Goal: Information Seeking & Learning: Learn about a topic

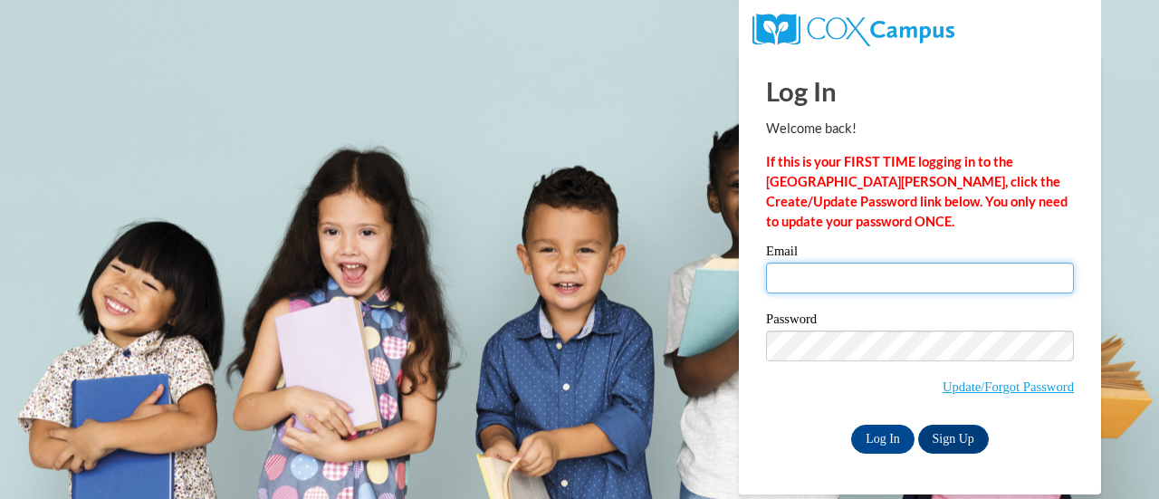
click at [842, 276] on input "Email" at bounding box center [920, 278] width 308 height 31
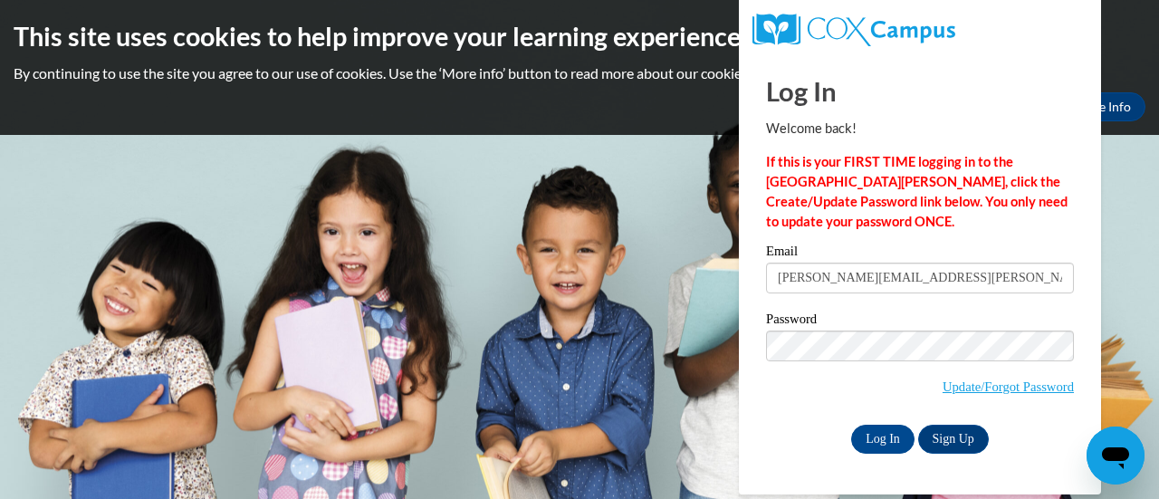
type input "sarah.gregory@muskegonorway.org"
click at [887, 440] on input "Log In" at bounding box center [882, 439] width 63 height 29
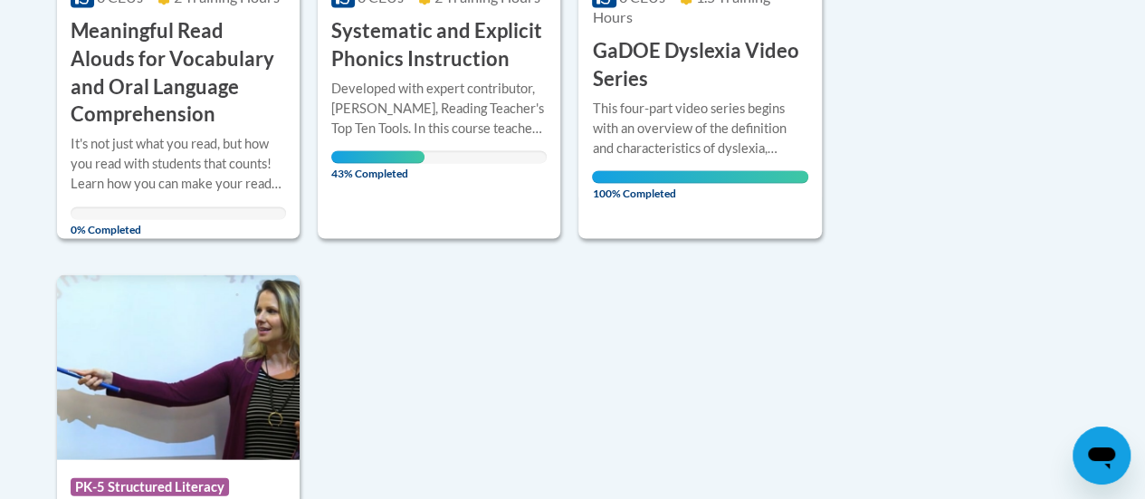
scroll to position [1691, 0]
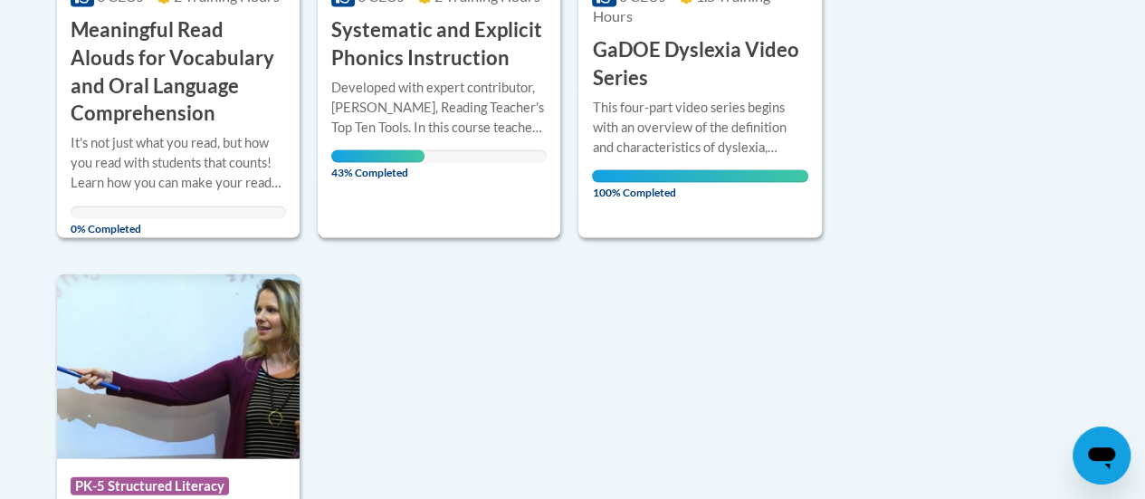
click at [424, 90] on div "Developed with expert contributor, Dr. Deborah Glaser, Reading Teacher's Top Te…" at bounding box center [438, 107] width 215 height 60
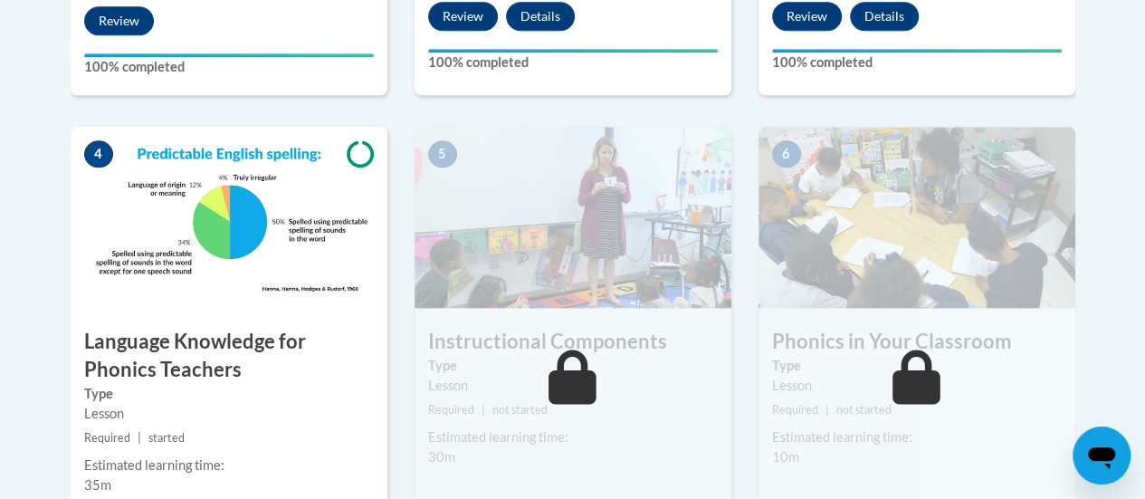
click at [162, 310] on div "4 Language Knowledge for Phonics Teachers Type Lesson Required | started Estima…" at bounding box center [229, 361] width 317 height 468
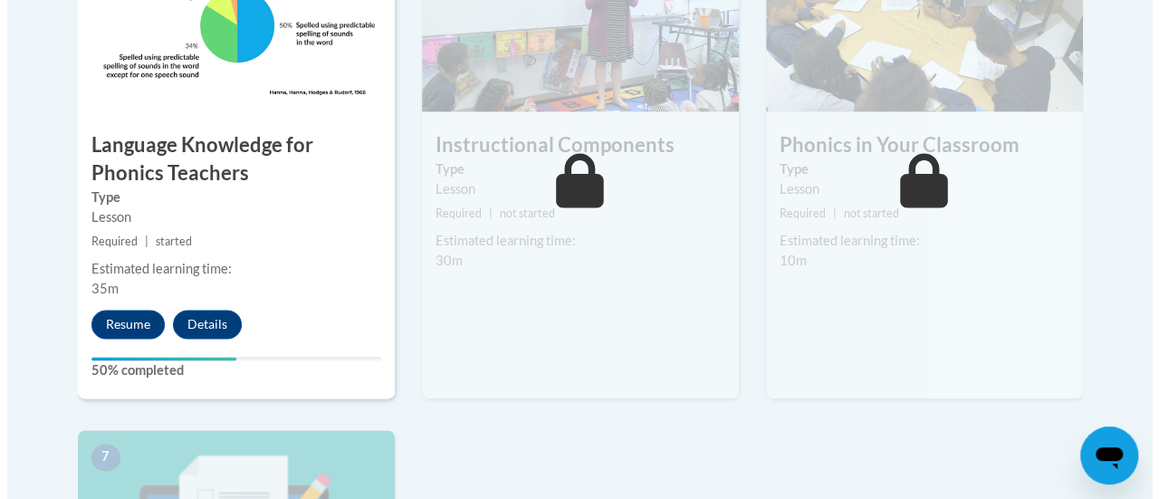
scroll to position [1197, 0]
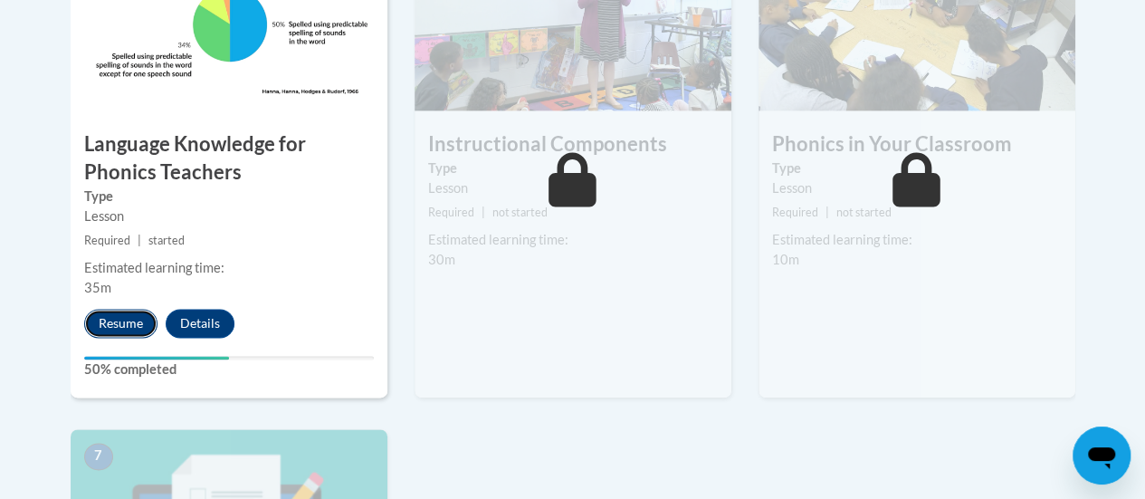
click at [103, 320] on button "Resume" at bounding box center [120, 323] width 73 height 29
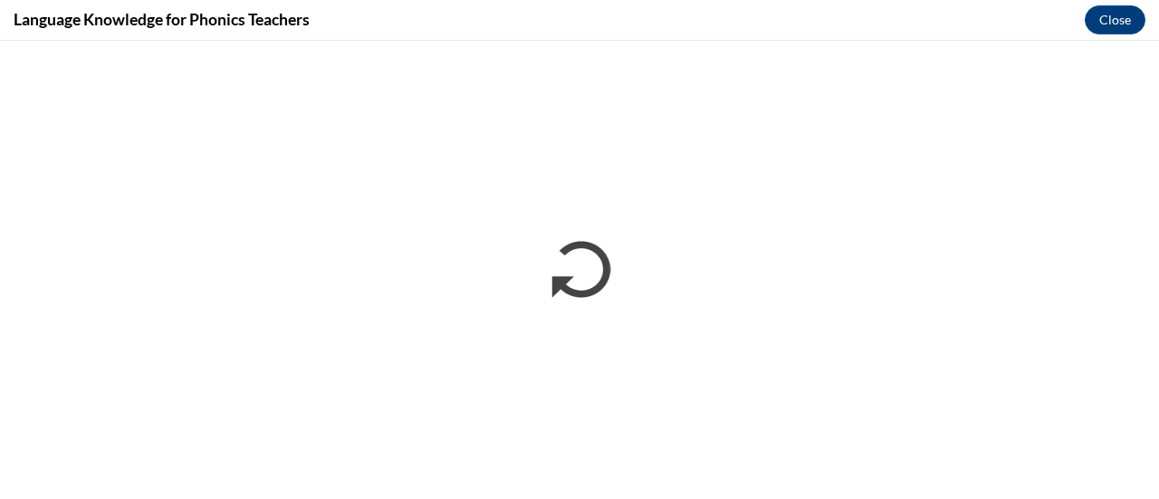
scroll to position [0, 0]
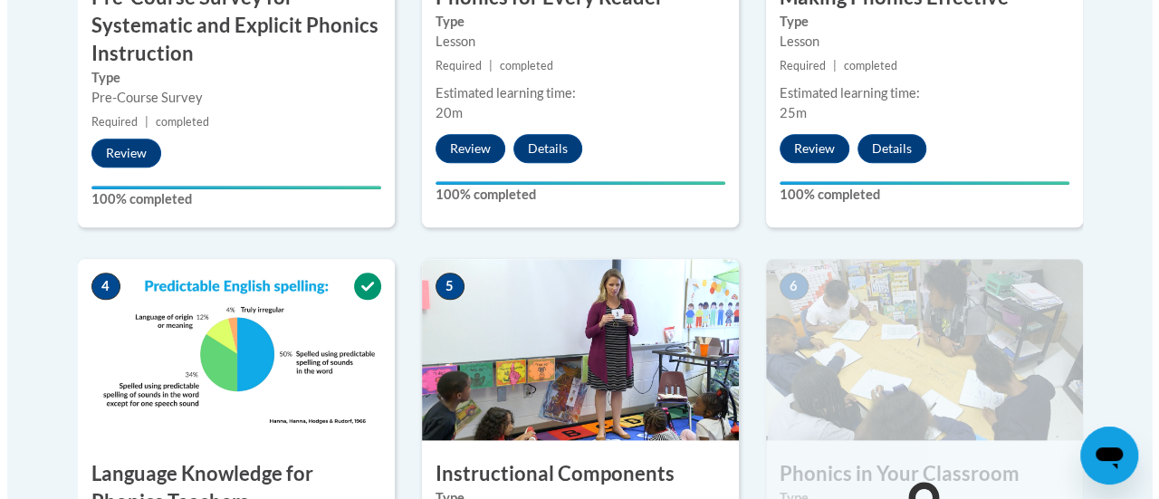
scroll to position [1186, 0]
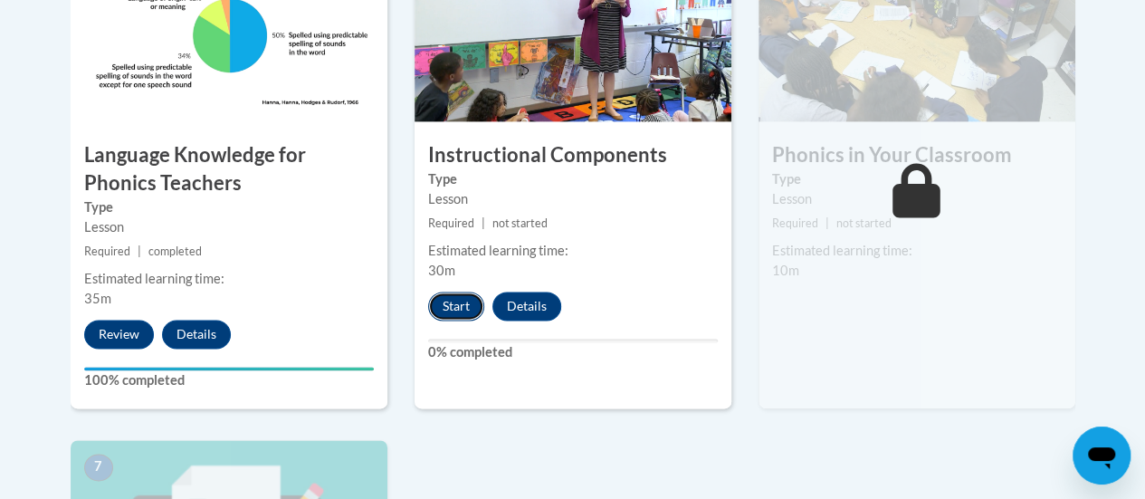
click at [474, 305] on button "Start" at bounding box center [456, 305] width 56 height 29
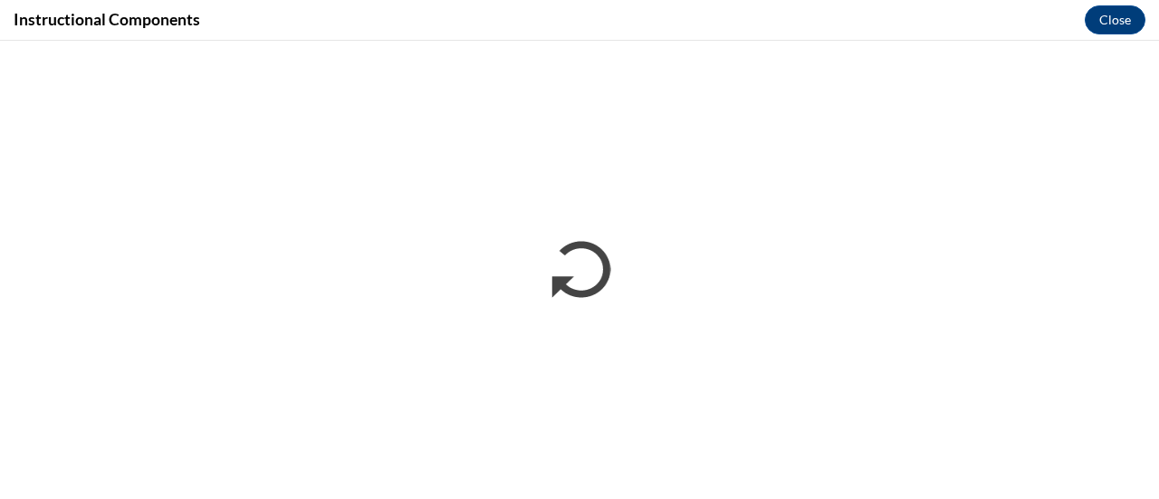
scroll to position [0, 0]
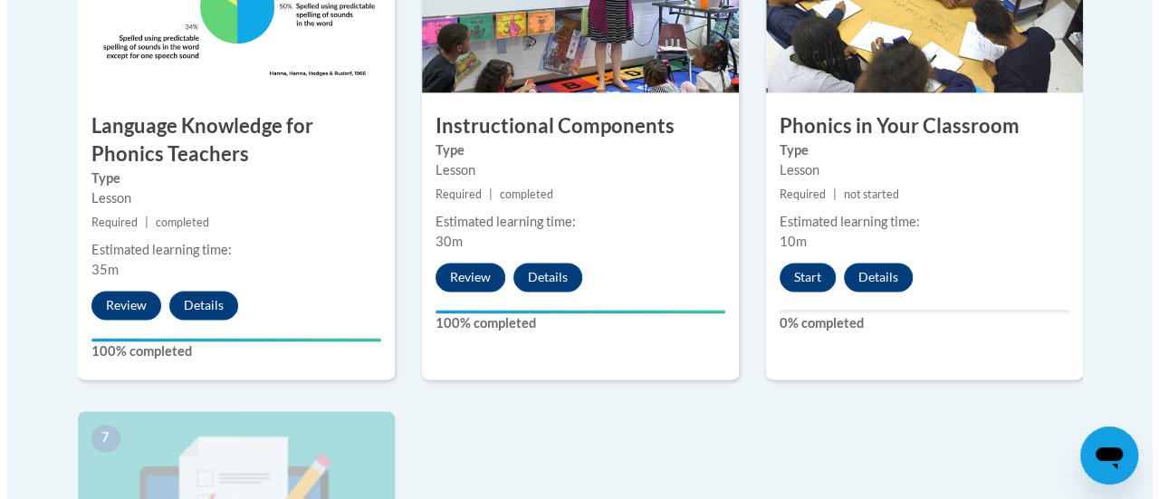
scroll to position [1186, 0]
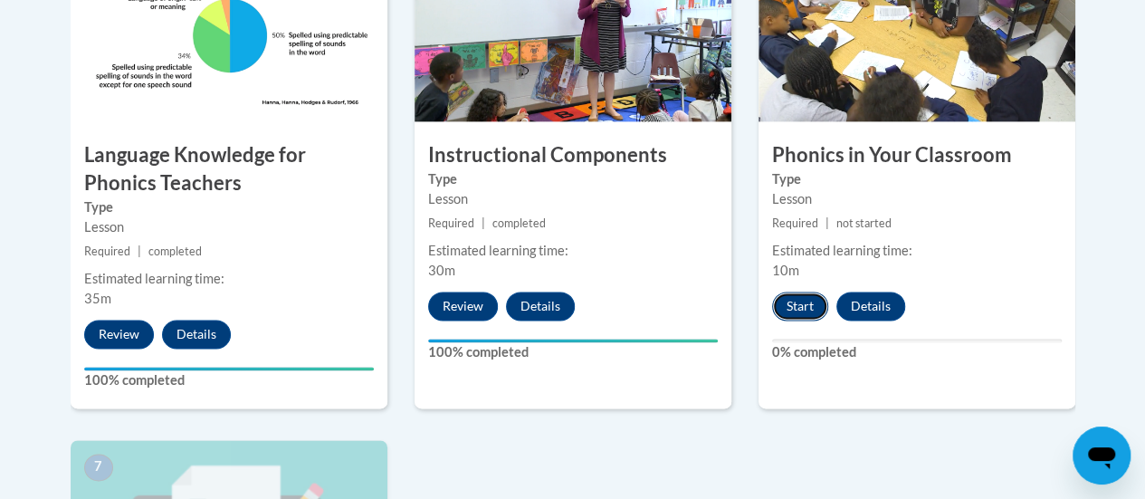
click at [800, 300] on button "Start" at bounding box center [800, 305] width 56 height 29
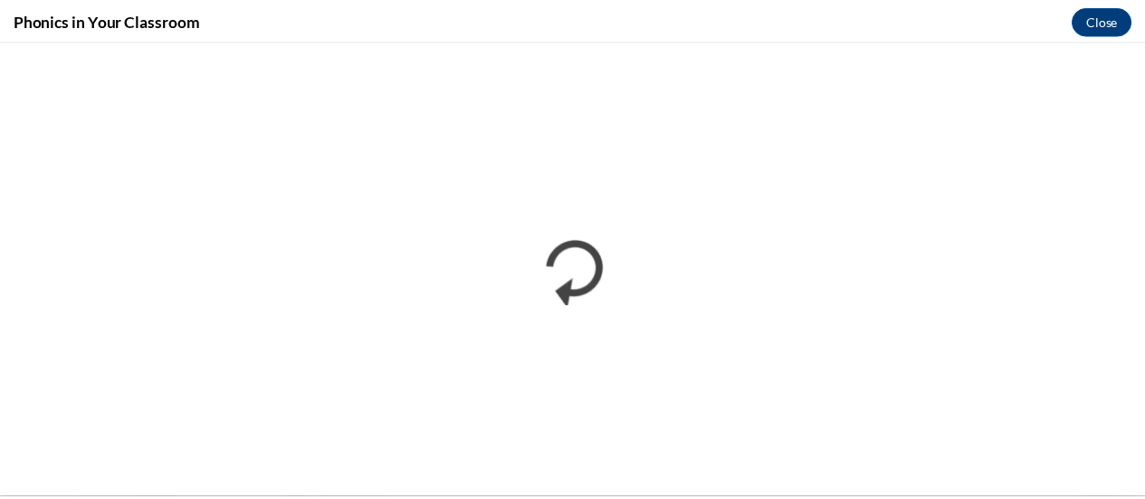
scroll to position [0, 0]
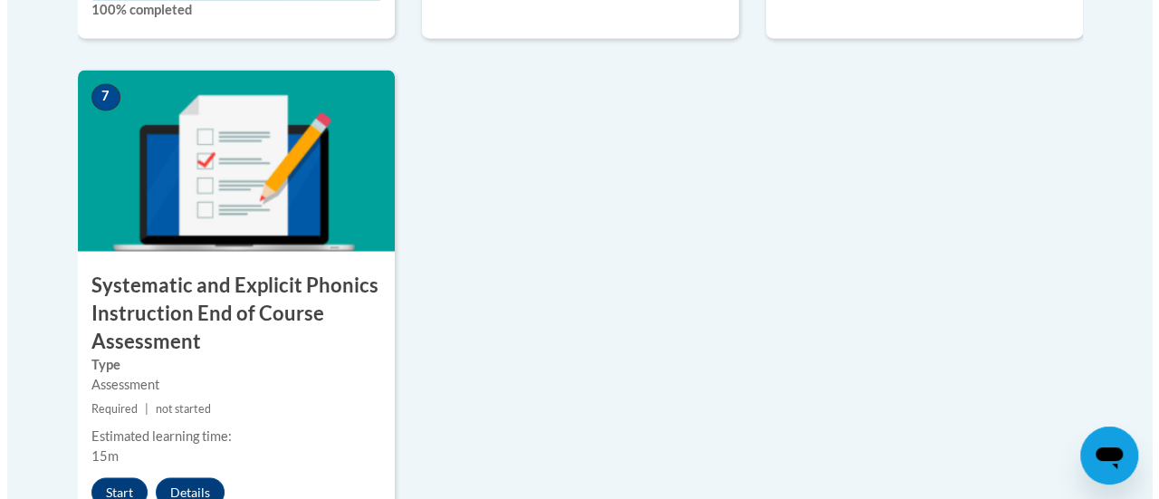
scroll to position [1557, 0]
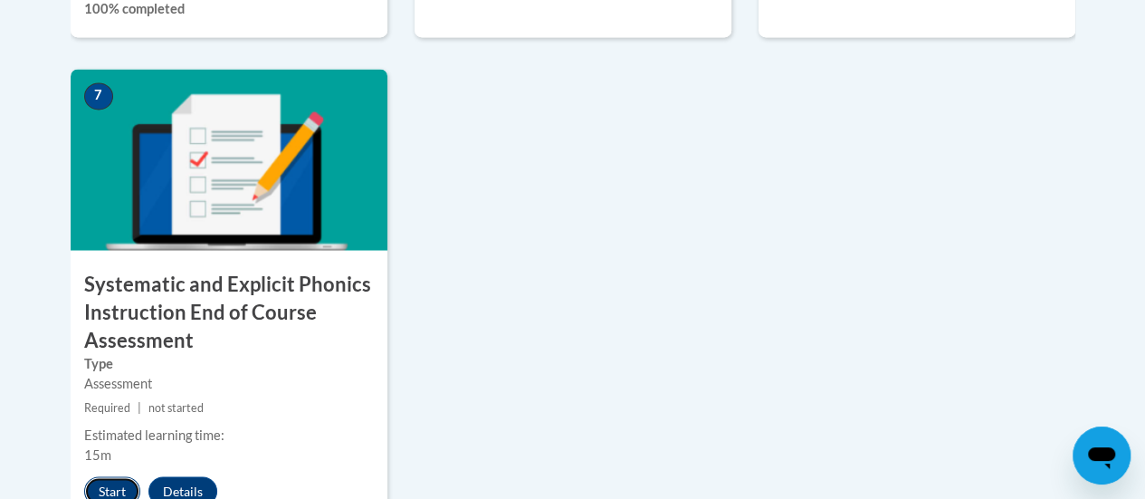
click at [97, 476] on button "Start" at bounding box center [112, 490] width 56 height 29
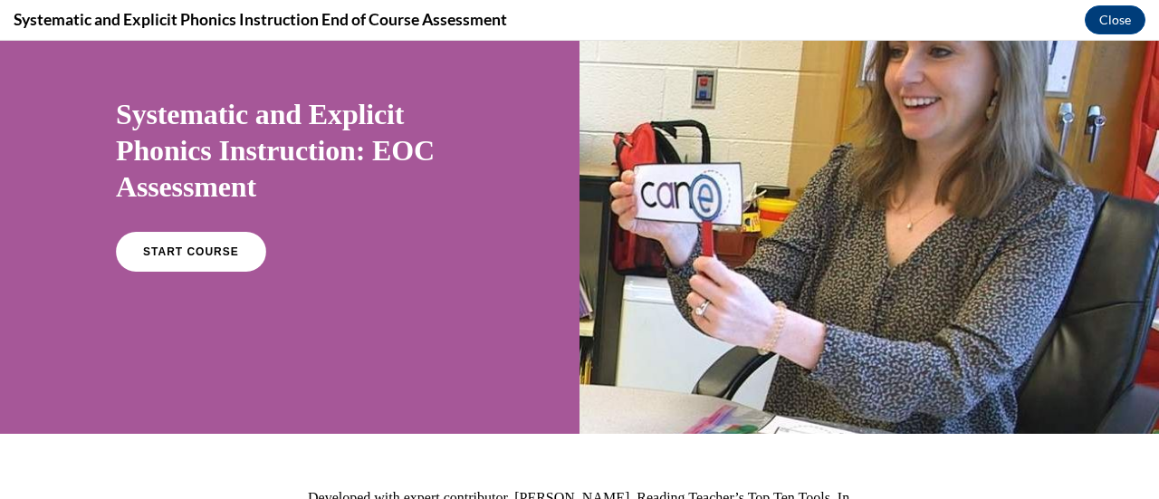
scroll to position [106, 0]
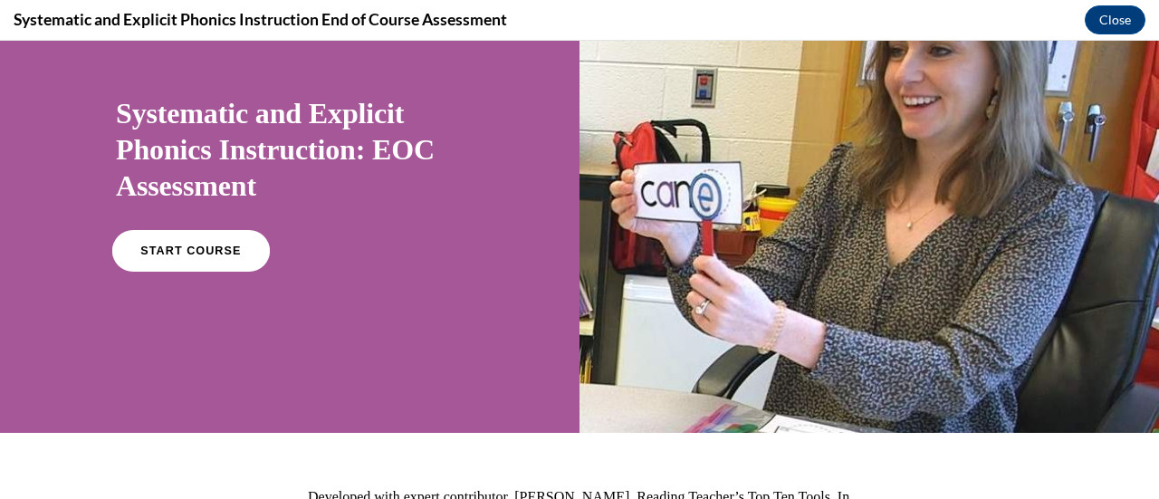
click at [219, 245] on span "START COURSE" at bounding box center [190, 251] width 100 height 14
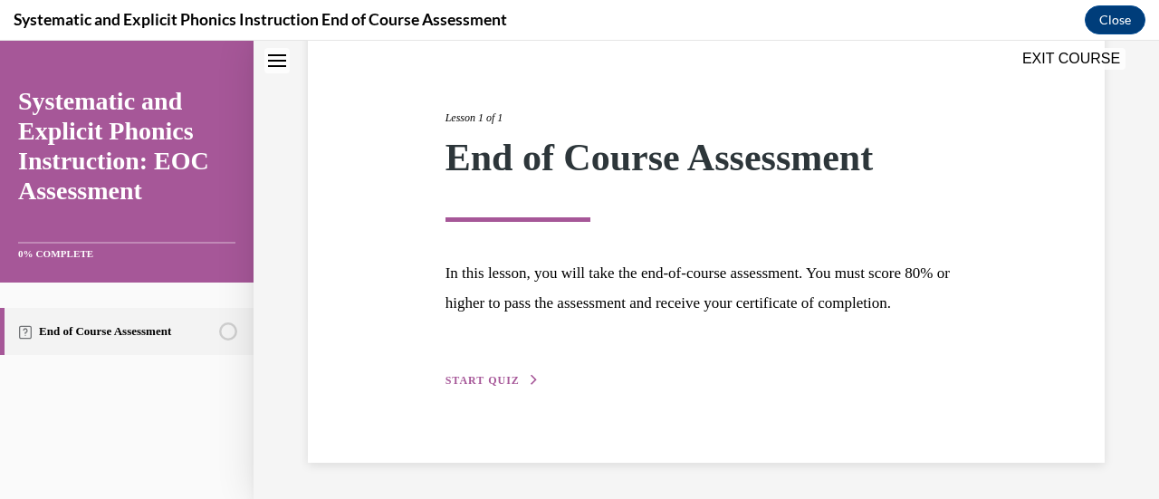
click at [492, 385] on span "START QUIZ" at bounding box center [482, 380] width 74 height 13
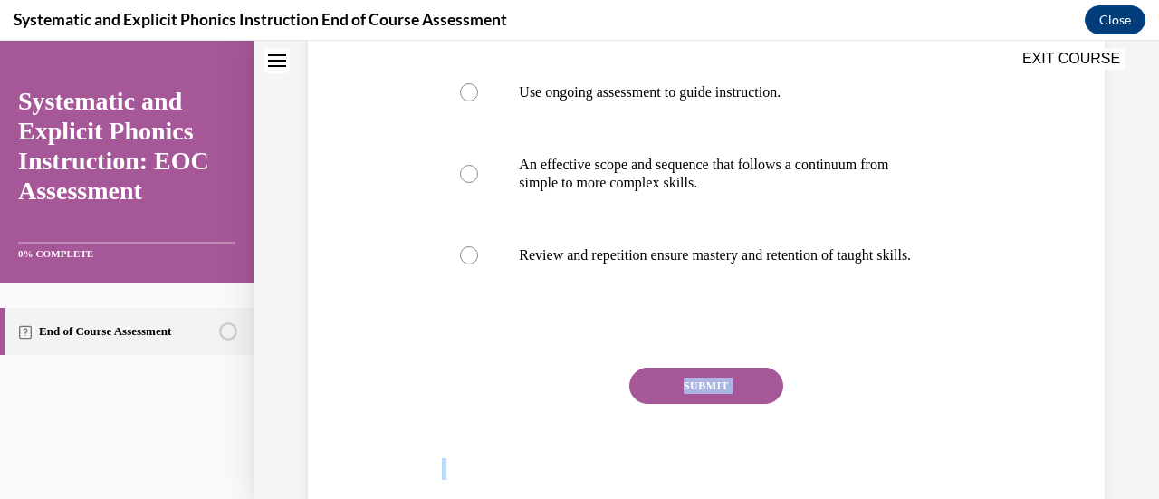
scroll to position [496, 0]
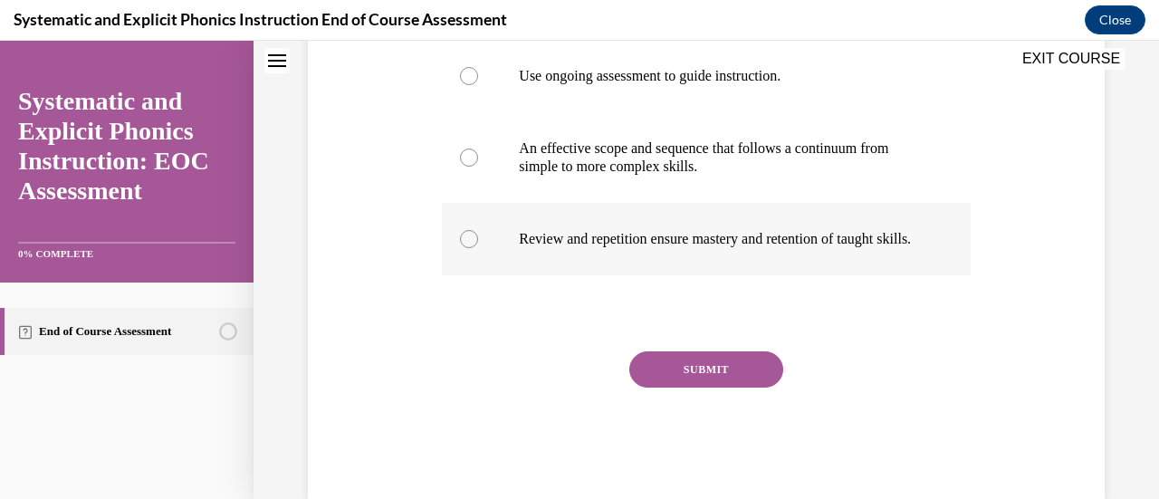
drag, startPoint x: 436, startPoint y: 59, endPoint x: 640, endPoint y: 263, distance: 288.7
click at [640, 263] on div "EXIT COURSE Systematic and Explicit Phonics Instruction: EOC Assessment 0% COMP…" at bounding box center [579, 270] width 1159 height 458
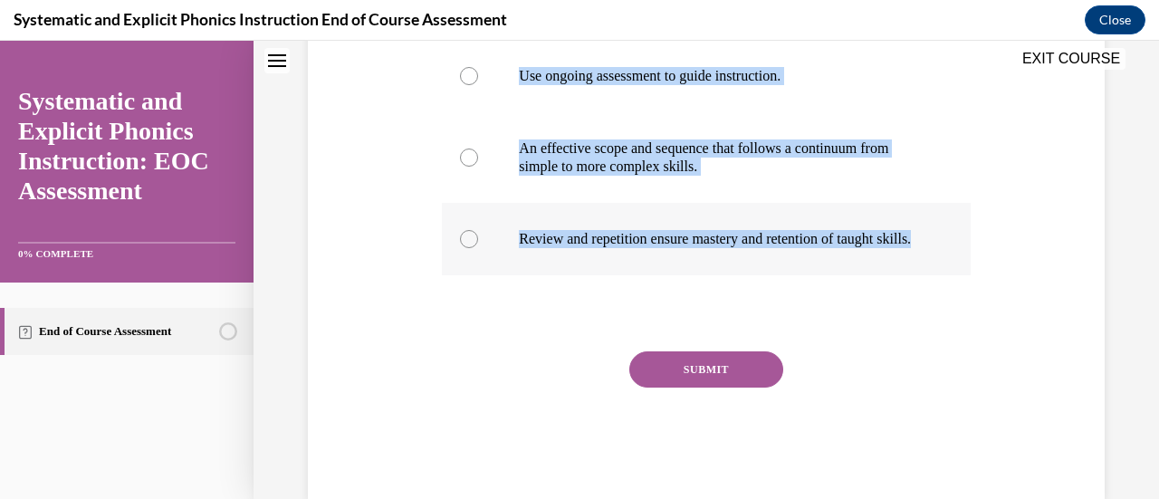
drag, startPoint x: 440, startPoint y: 130, endPoint x: 695, endPoint y: 258, distance: 285.4
click at [695, 258] on div "Question 01/10 Which of these practices is NOT a hallmark of systematic phonics…" at bounding box center [706, 128] width 528 height 744
copy div "Which of these practices is NOT a hallmark of systematic phonics instruction? A…"
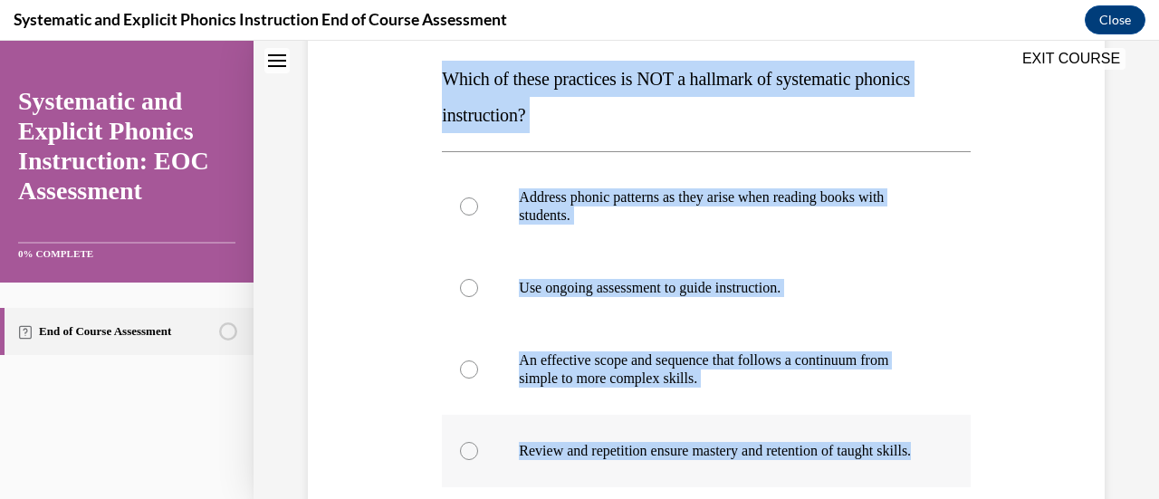
scroll to position [281, 0]
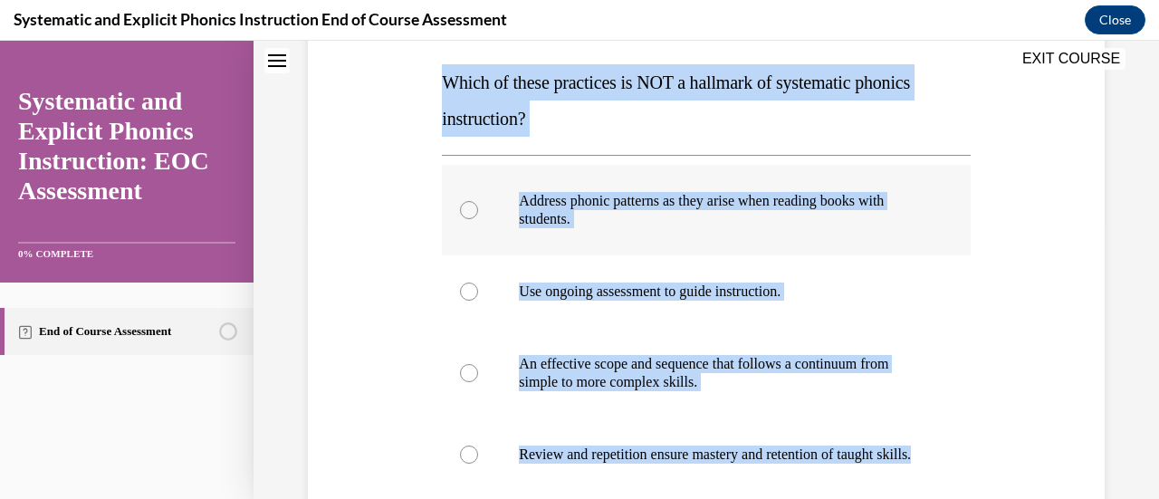
click at [641, 200] on p "Address phonic patterns as they arise when reading books with students." at bounding box center [722, 210] width 406 height 36
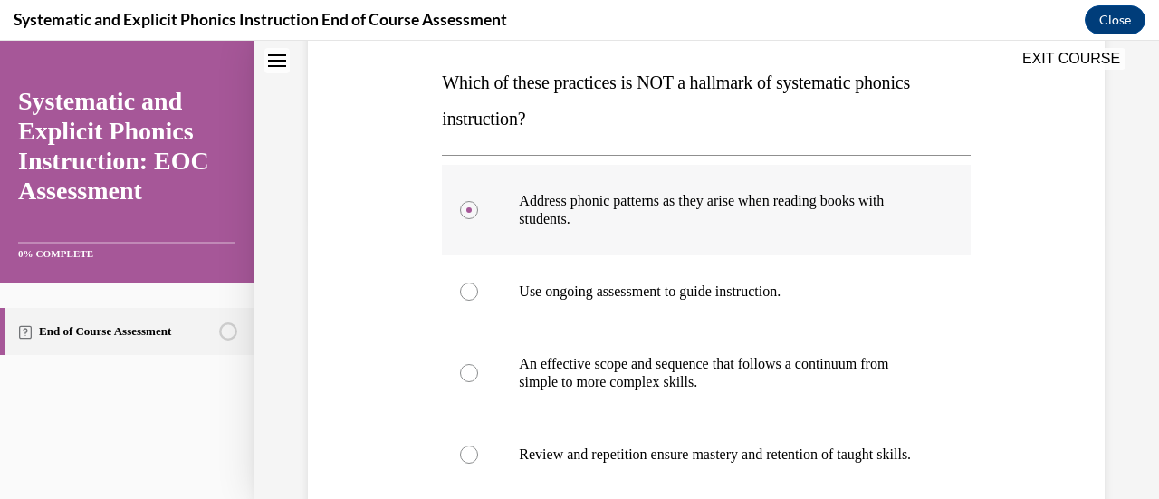
scroll to position [496, 0]
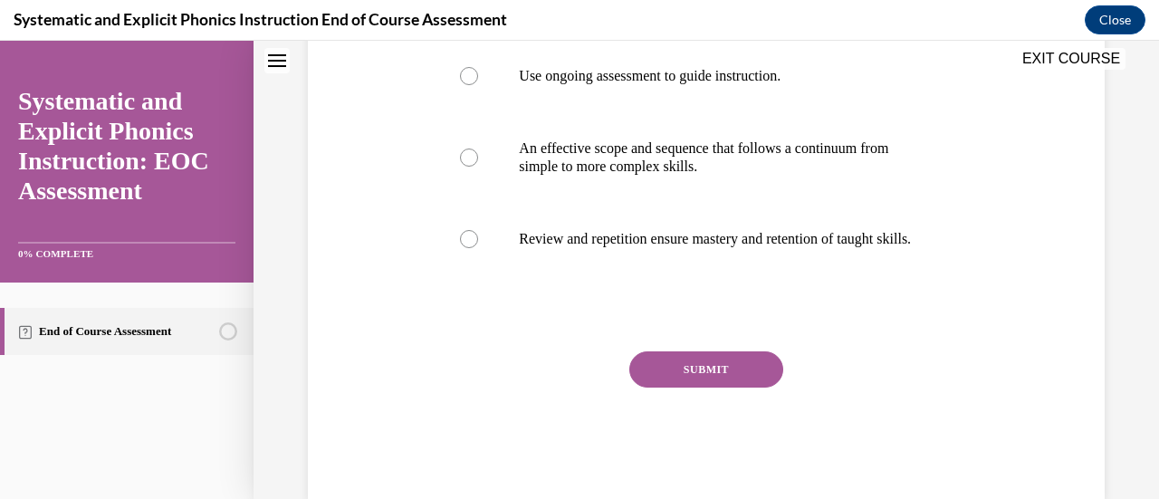
click at [693, 378] on button "SUBMIT" at bounding box center [706, 369] width 154 height 36
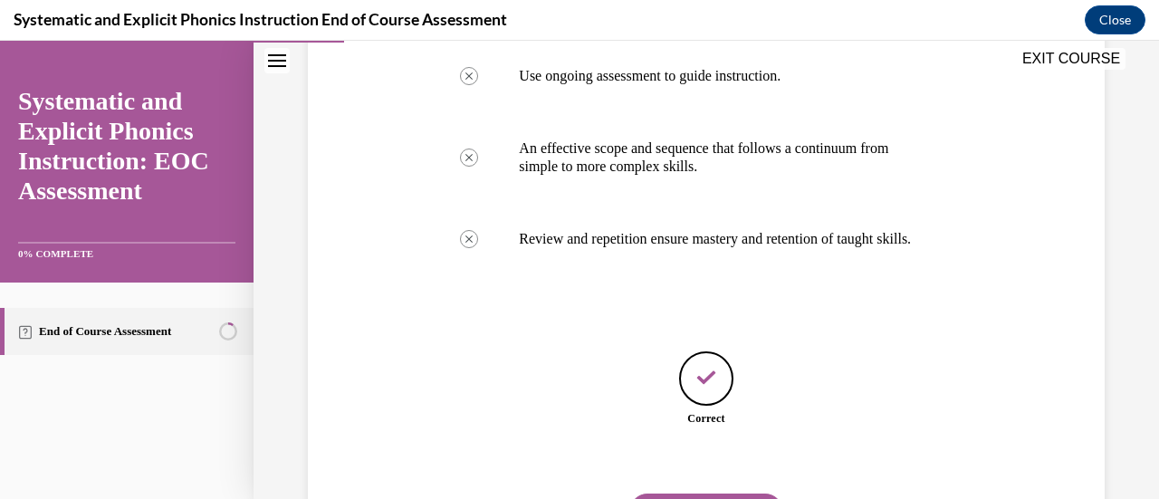
scroll to position [607, 0]
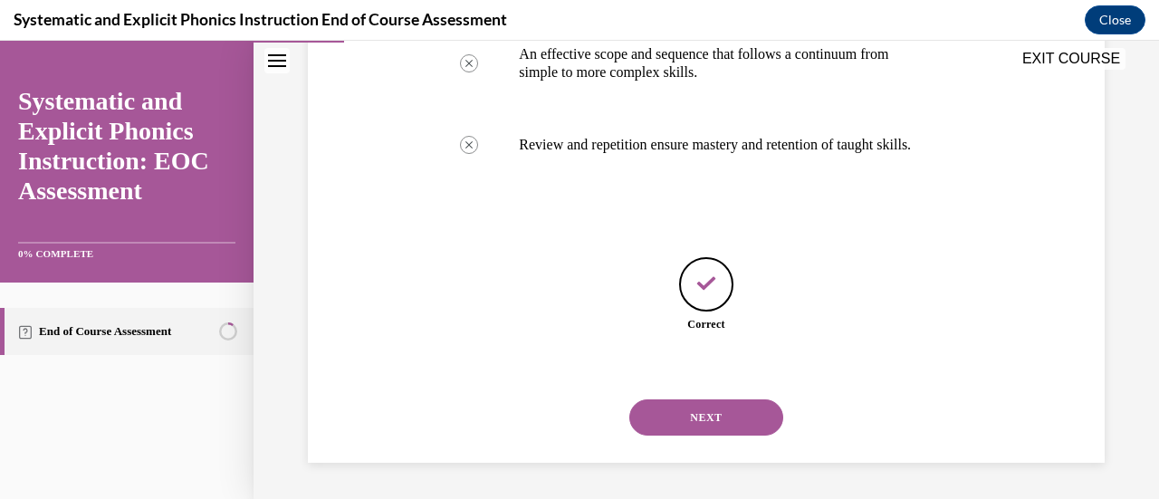
click at [712, 406] on button "NEXT" at bounding box center [706, 417] width 154 height 36
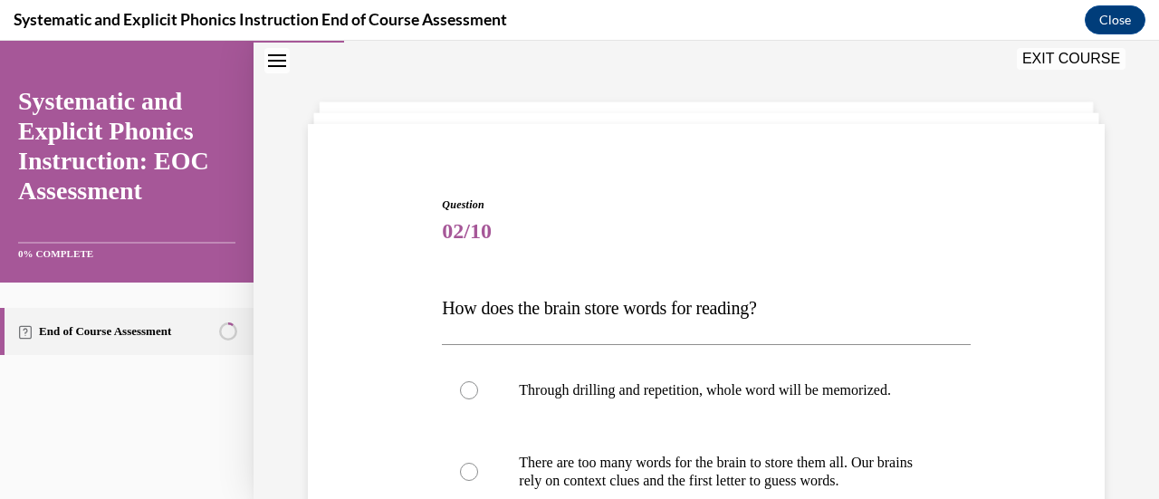
scroll to position [227, 0]
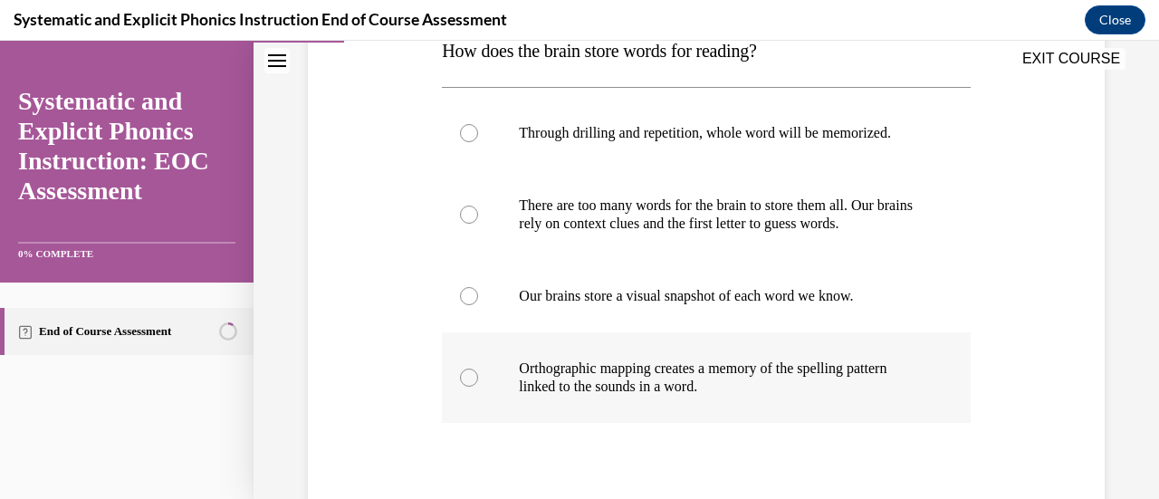
click at [516, 368] on div at bounding box center [706, 377] width 528 height 91
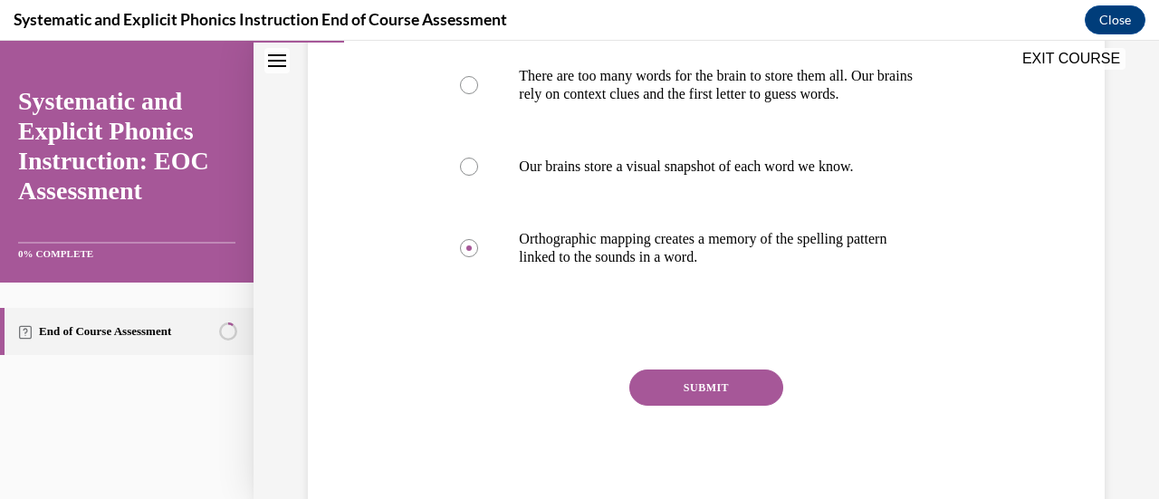
click at [670, 389] on button "SUBMIT" at bounding box center [706, 387] width 154 height 36
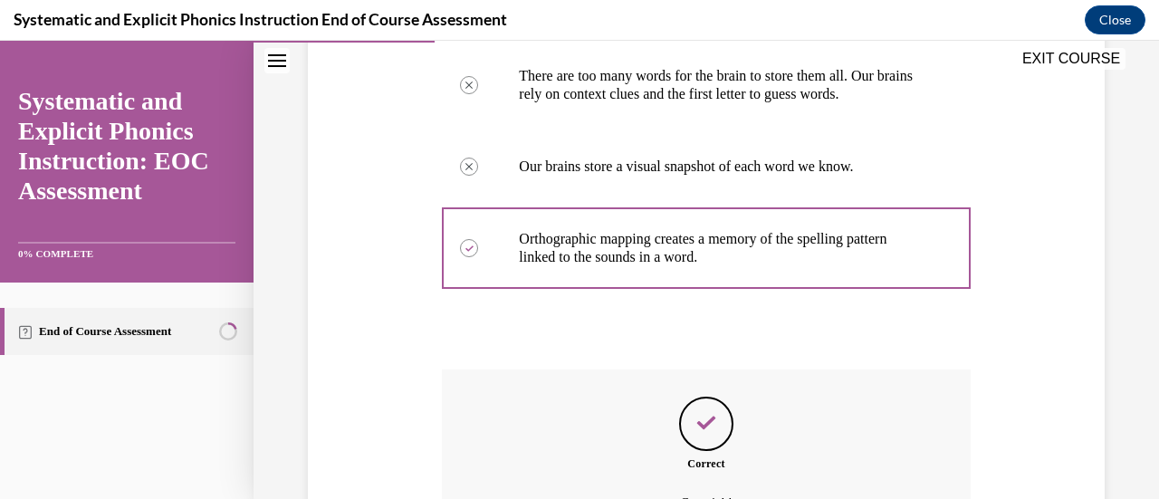
scroll to position [643, 0]
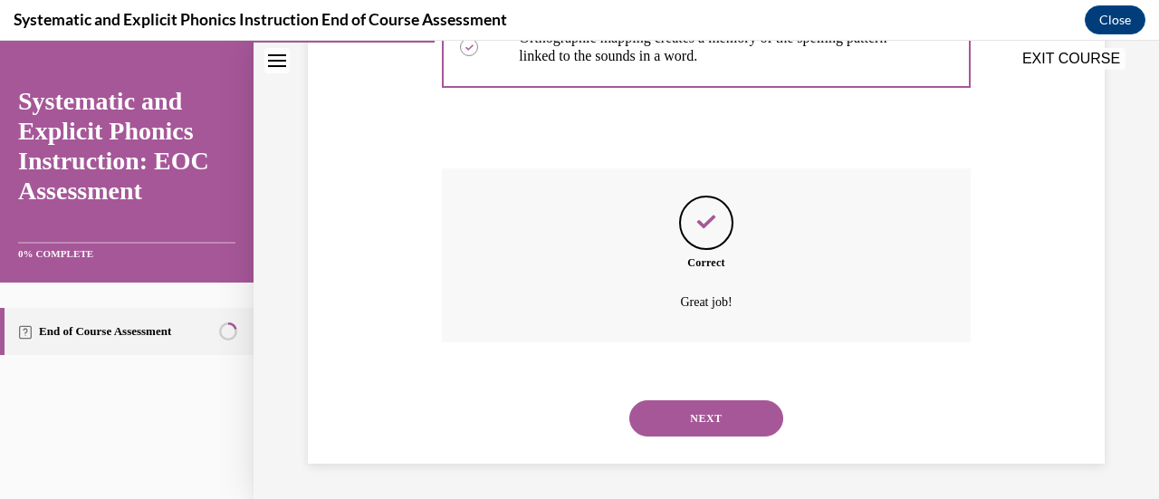
click at [684, 423] on button "NEXT" at bounding box center [706, 418] width 154 height 36
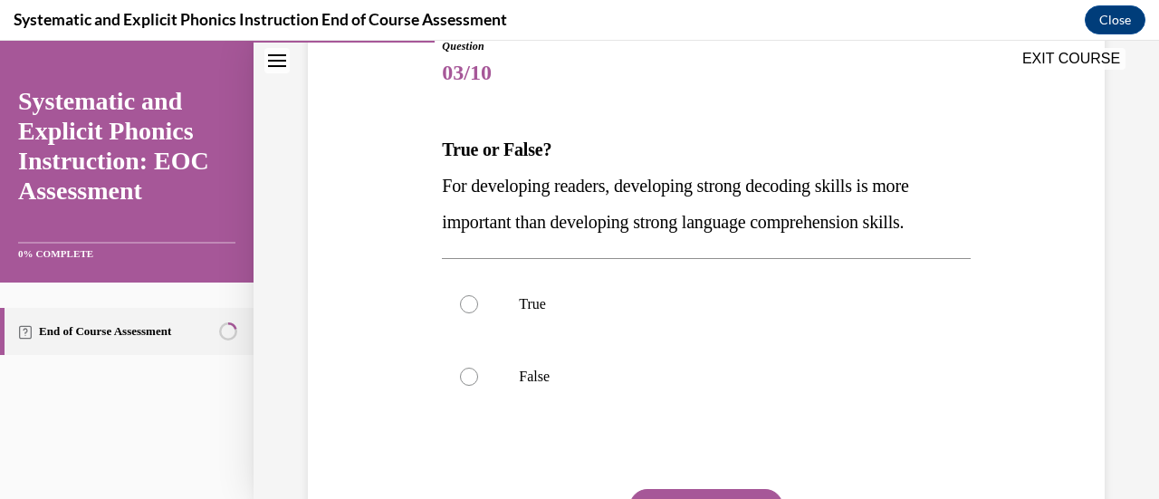
scroll to position [215, 0]
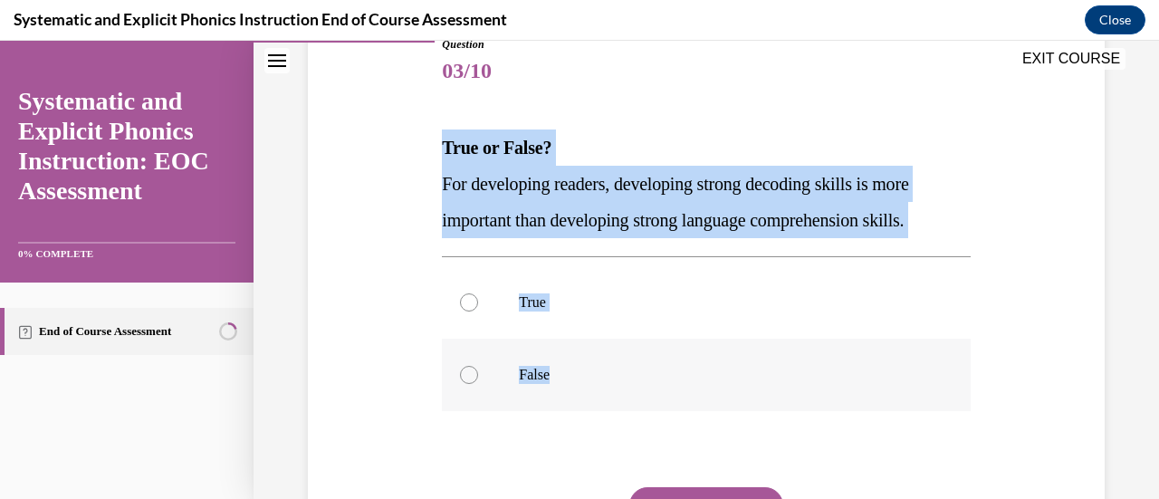
drag, startPoint x: 438, startPoint y: 150, endPoint x: 605, endPoint y: 369, distance: 275.2
click at [605, 369] on div "Question 03/10 True or False? For developing readers, developing strong decodin…" at bounding box center [705, 322] width 537 height 626
copy div "True or False? For developing readers, developing strong decoding skills is mor…"
click at [525, 372] on p "False" at bounding box center [722, 375] width 406 height 18
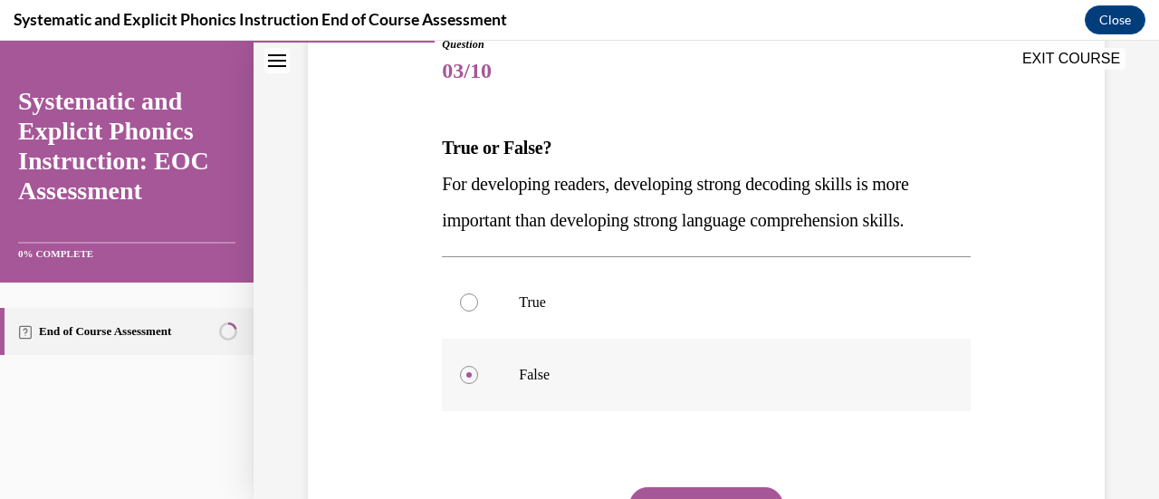
scroll to position [333, 0]
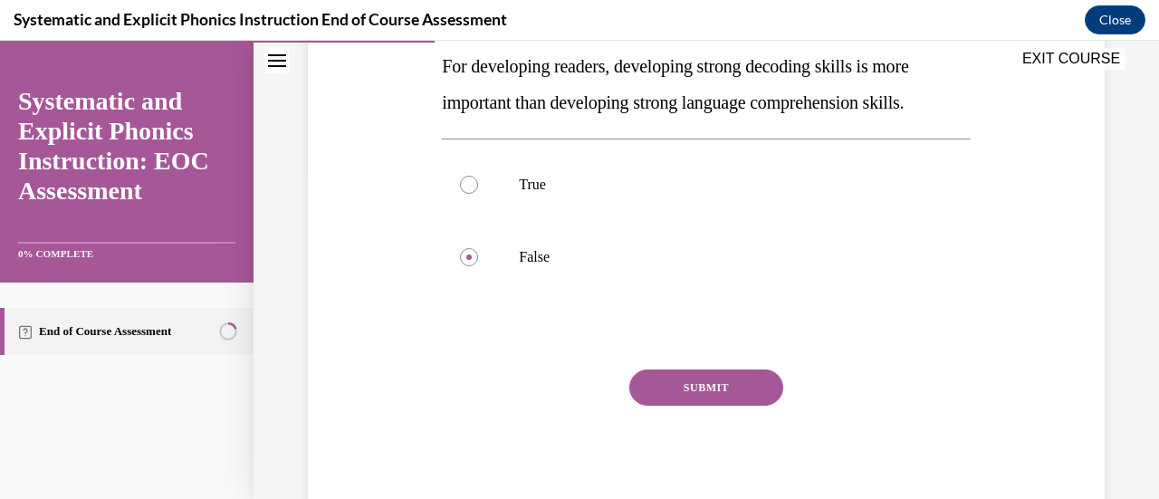
click at [705, 383] on button "SUBMIT" at bounding box center [706, 387] width 154 height 36
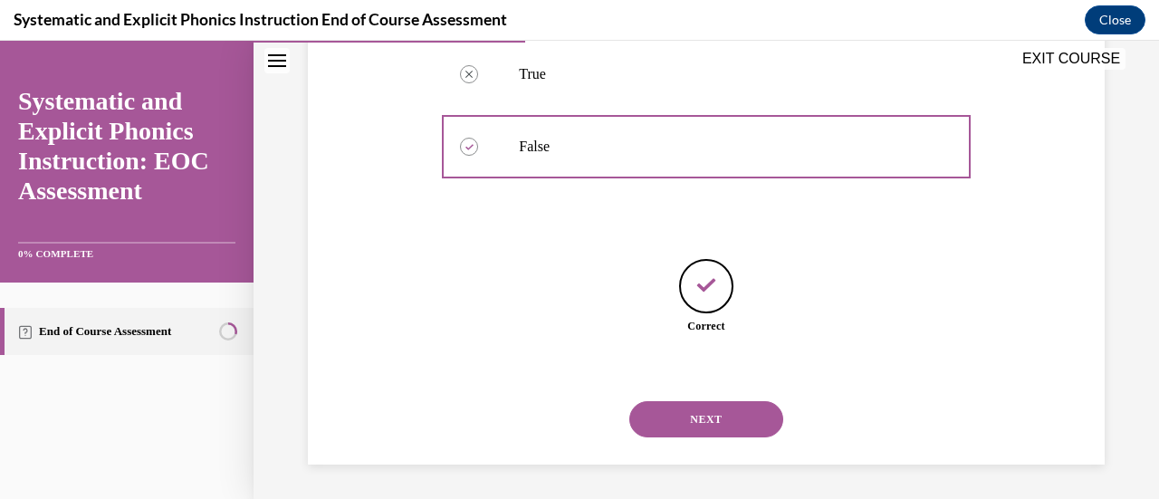
click at [732, 405] on button "NEXT" at bounding box center [706, 419] width 154 height 36
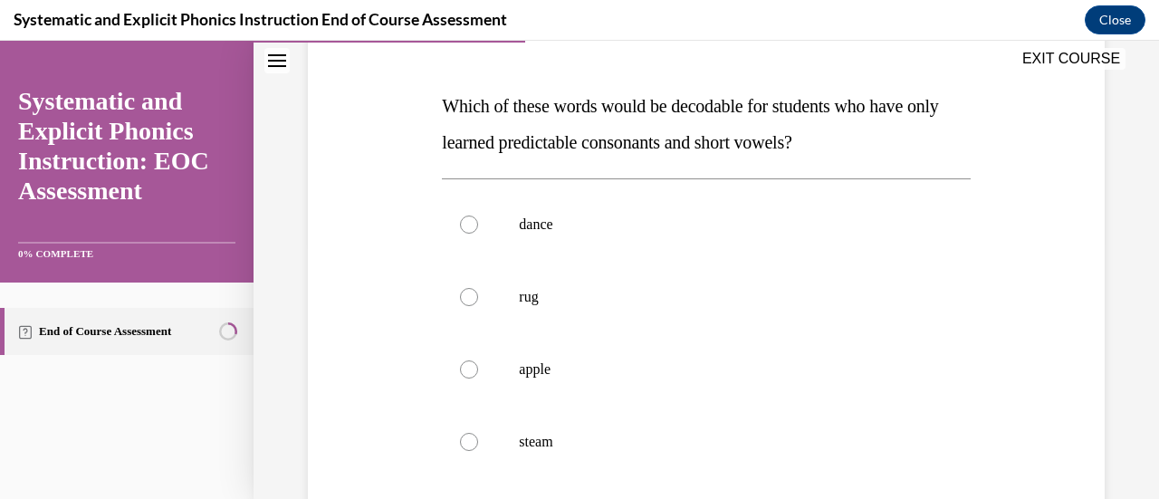
scroll to position [262, 0]
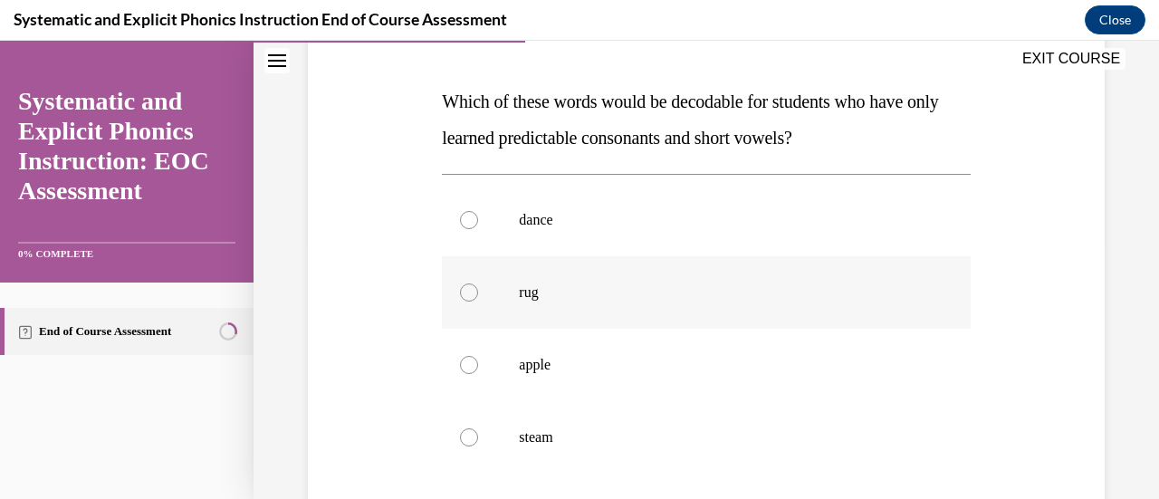
click at [451, 303] on div at bounding box center [706, 292] width 528 height 72
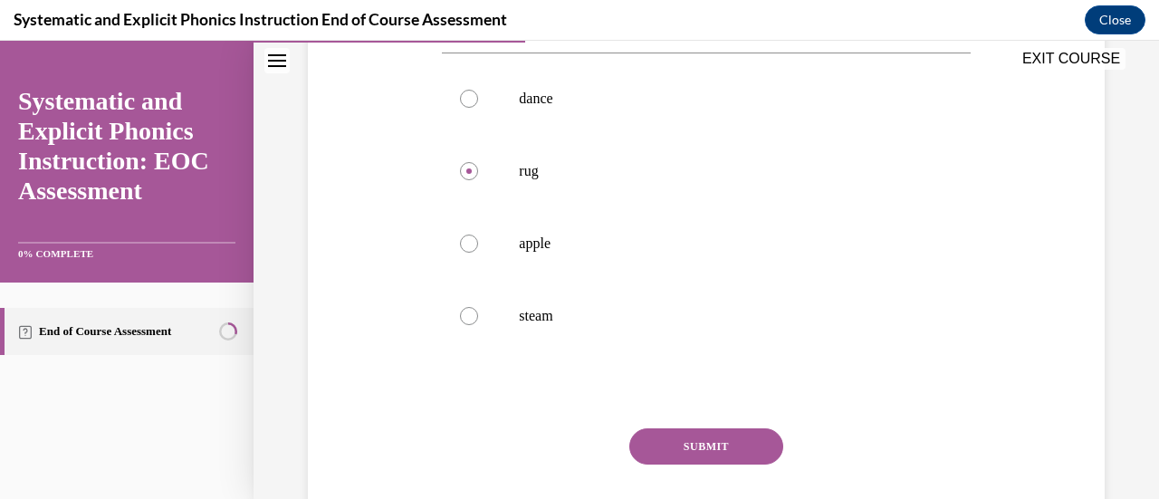
click at [683, 437] on button "SUBMIT" at bounding box center [706, 446] width 154 height 36
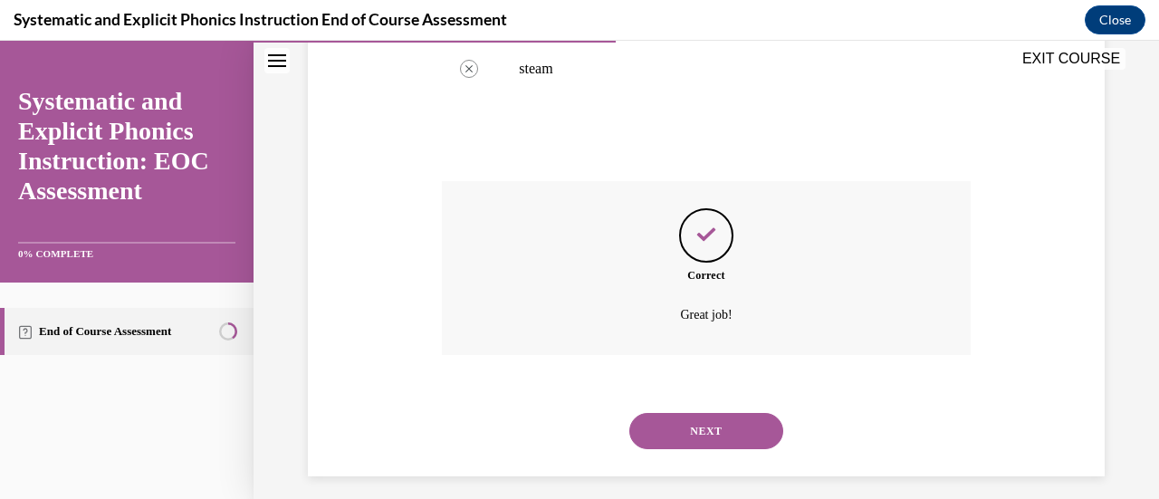
scroll to position [643, 0]
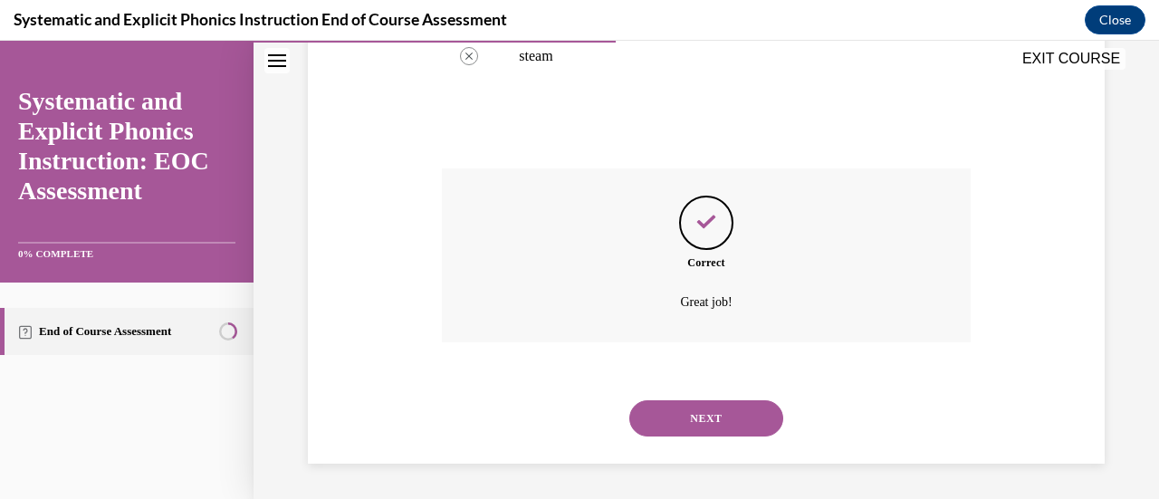
click at [693, 425] on button "NEXT" at bounding box center [706, 418] width 154 height 36
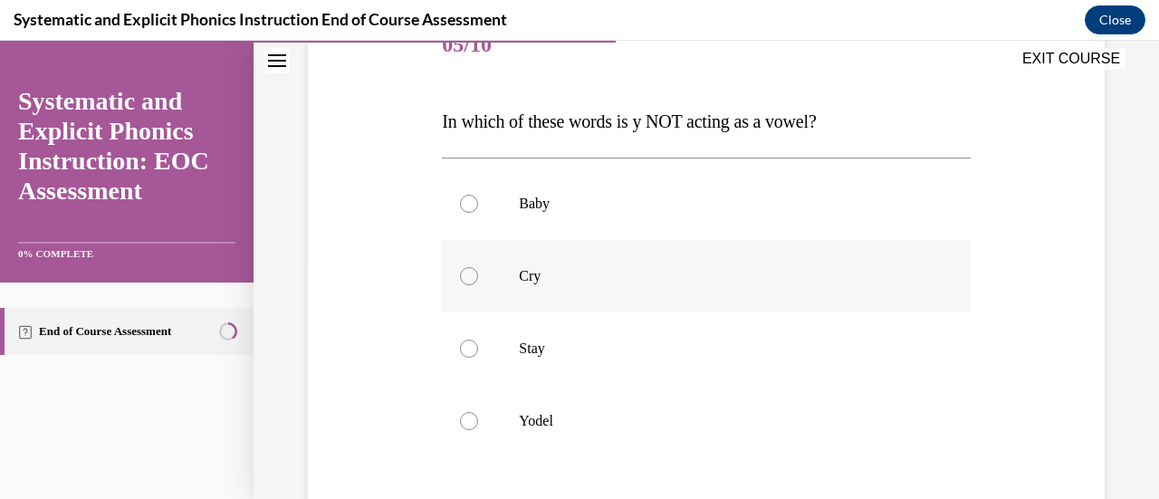
scroll to position [243, 0]
click at [616, 397] on div at bounding box center [706, 420] width 528 height 72
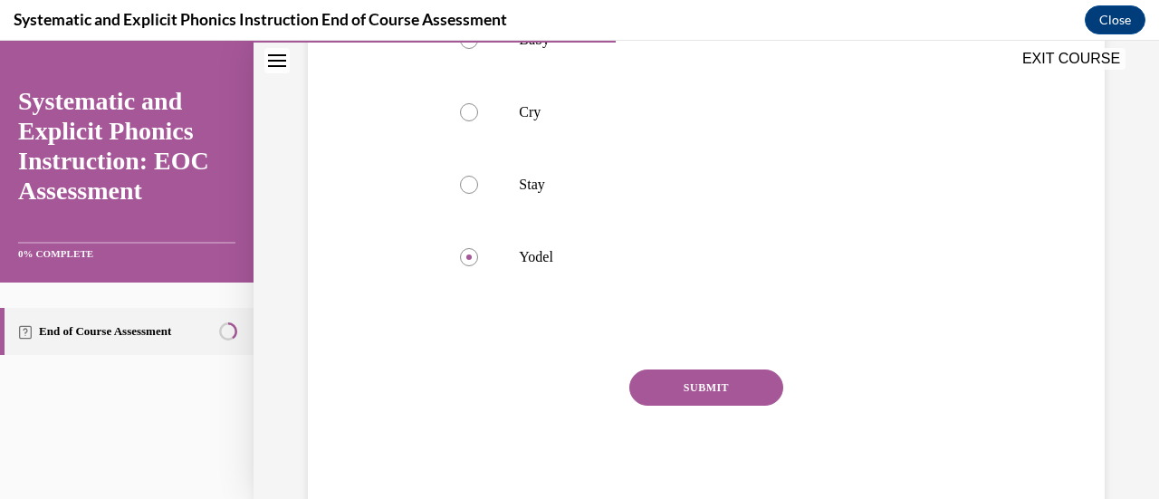
click at [681, 396] on button "SUBMIT" at bounding box center [706, 387] width 154 height 36
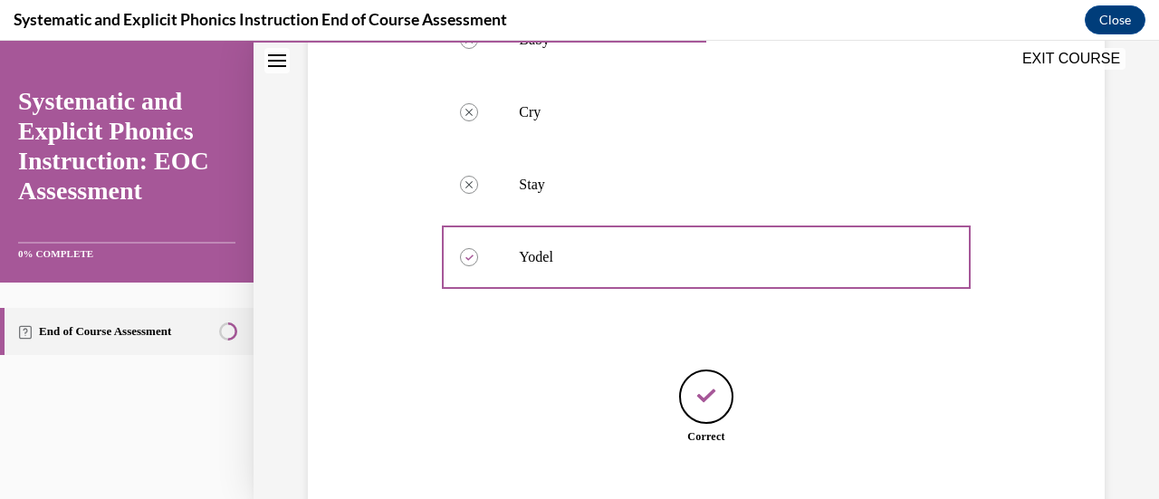
scroll to position [517, 0]
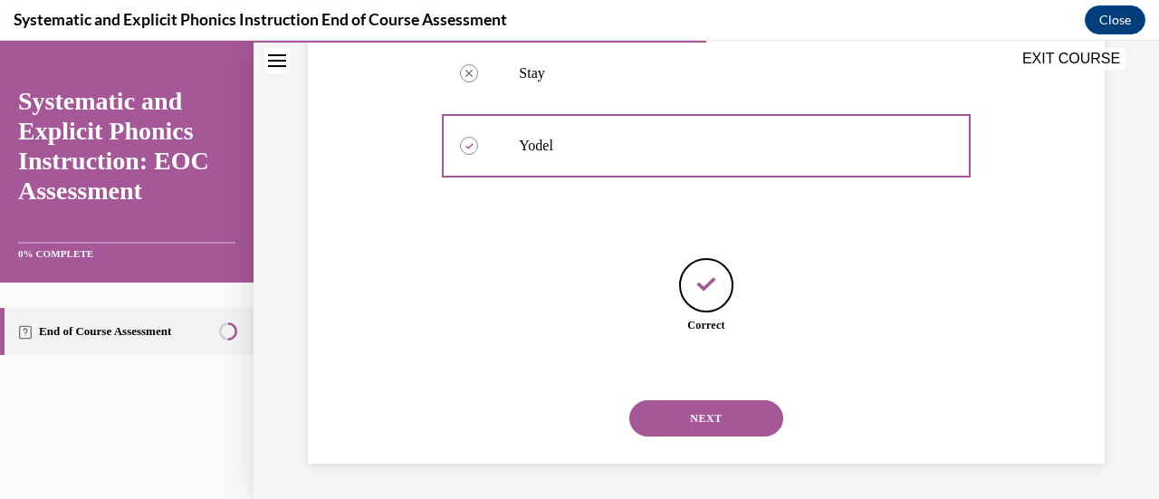
click at [670, 437] on div "NEXT" at bounding box center [706, 418] width 528 height 72
click at [673, 421] on button "NEXT" at bounding box center [706, 418] width 154 height 36
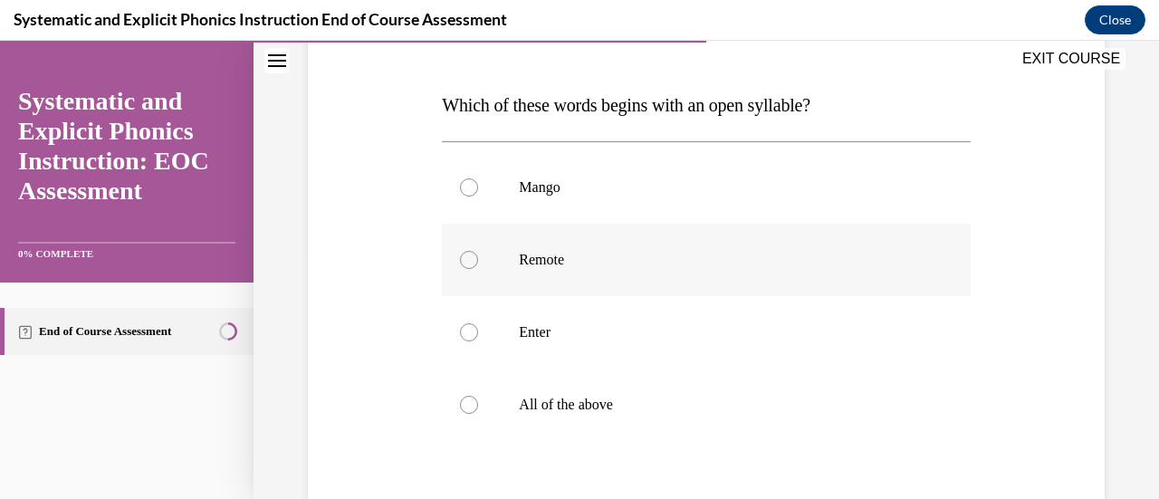
scroll to position [261, 0]
click at [655, 329] on p "Enter" at bounding box center [722, 329] width 406 height 18
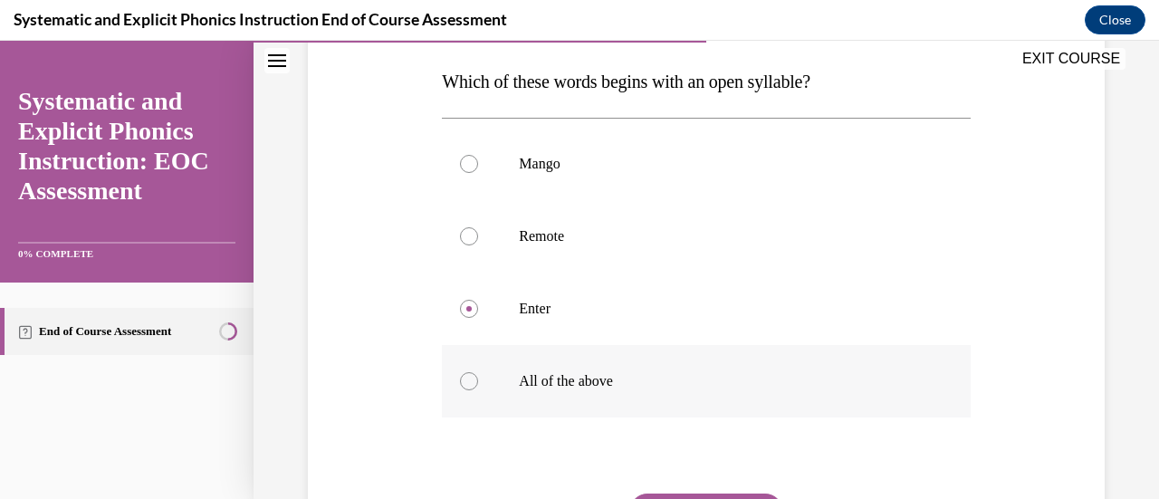
scroll to position [282, 0]
click at [561, 367] on div at bounding box center [706, 380] width 528 height 72
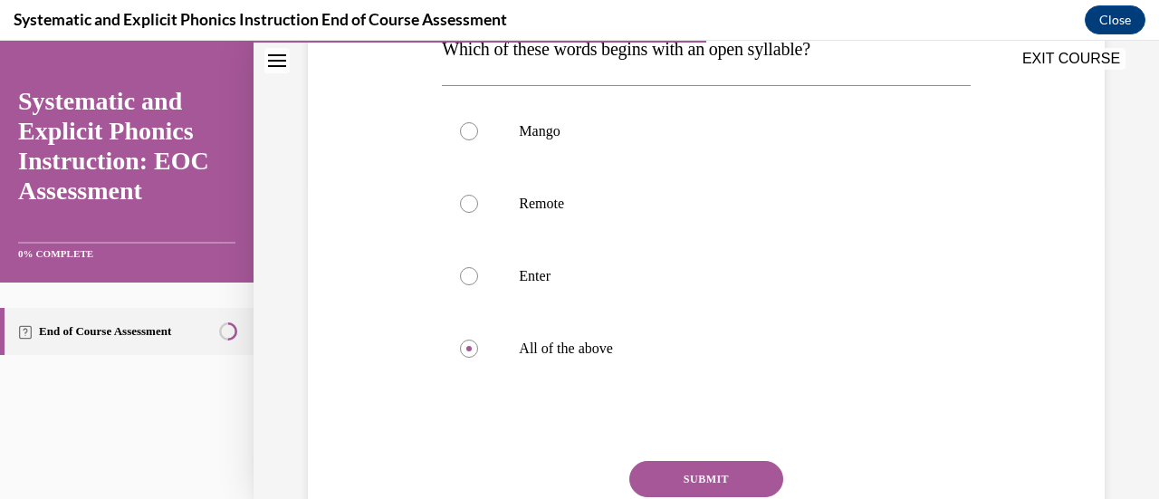
scroll to position [316, 0]
click at [677, 464] on button "SUBMIT" at bounding box center [706, 477] width 154 height 36
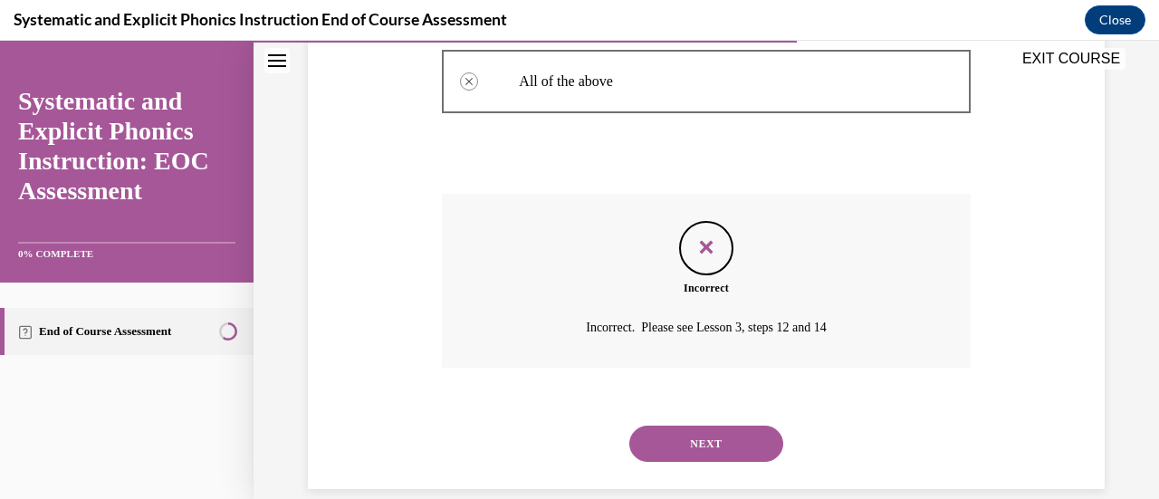
click at [704, 439] on button "NEXT" at bounding box center [706, 443] width 154 height 36
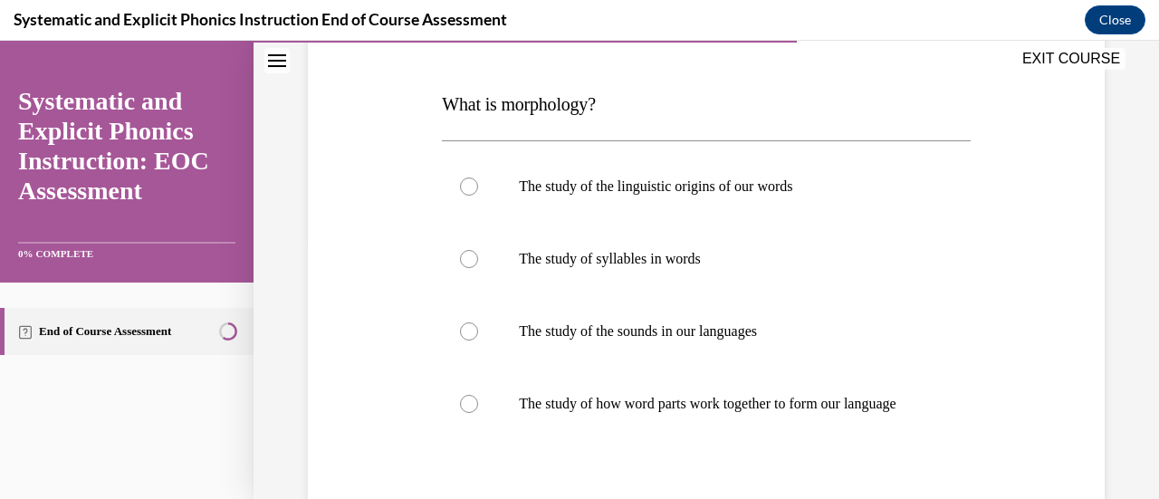
scroll to position [260, 0]
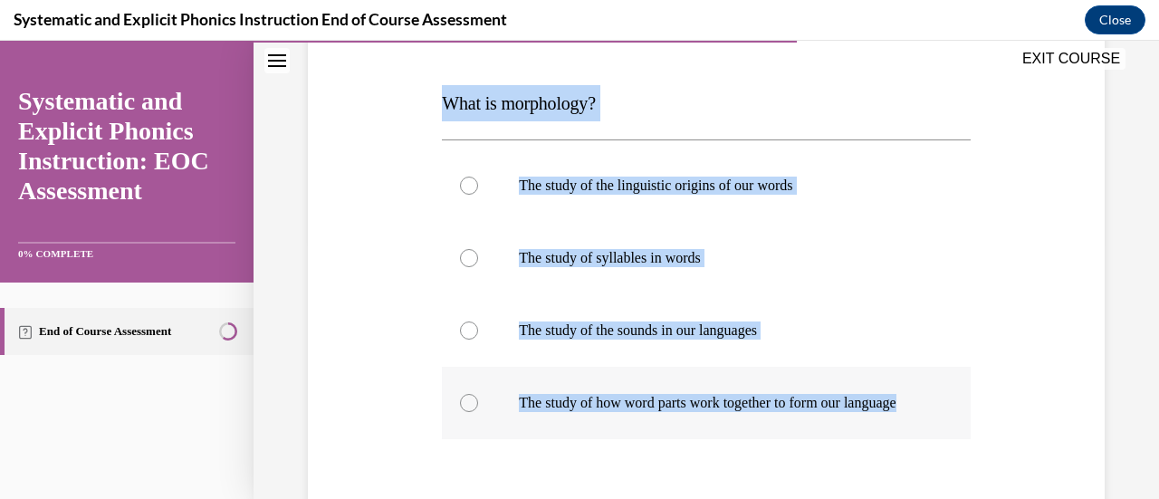
drag, startPoint x: 437, startPoint y: 100, endPoint x: 626, endPoint y: 420, distance: 370.9
click at [626, 420] on div "Question 07/10 What is morphology? The study of the linguistic origins of our w…" at bounding box center [705, 314] width 537 height 699
copy div "What is morphology? The study of the linguistic origins of our words The study …"
click at [482, 414] on div at bounding box center [706, 403] width 528 height 72
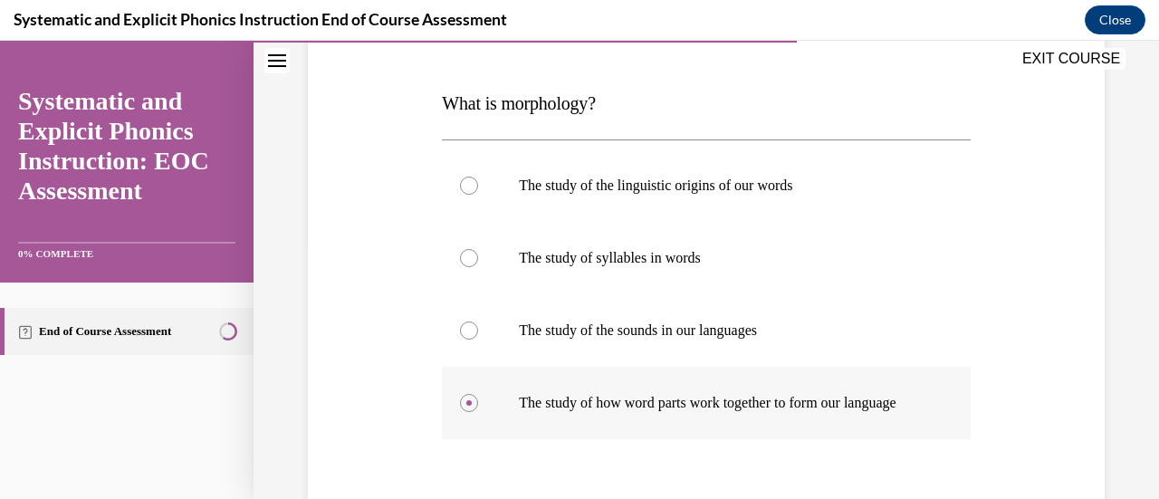
scroll to position [409, 0]
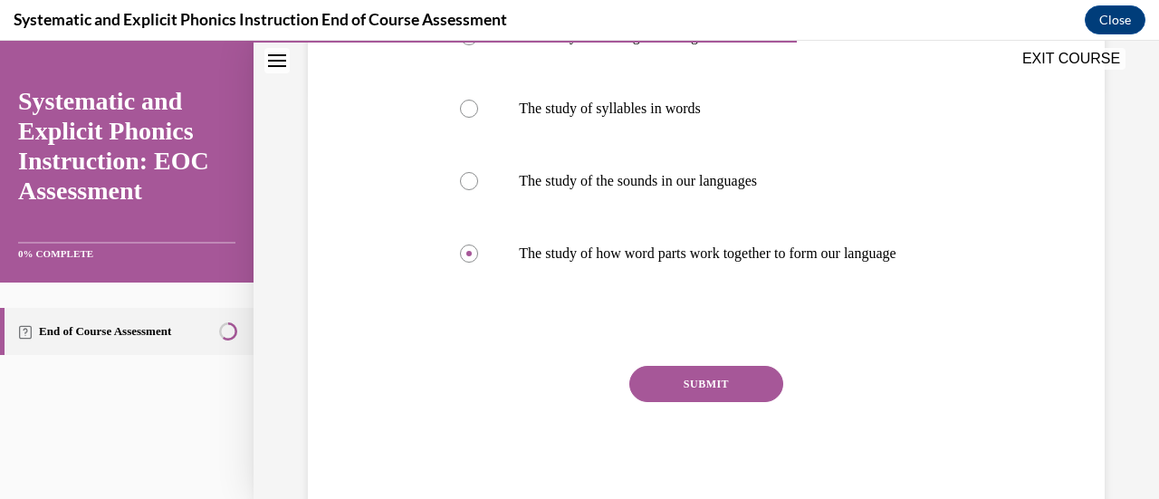
click at [683, 394] on button "SUBMIT" at bounding box center [706, 384] width 154 height 36
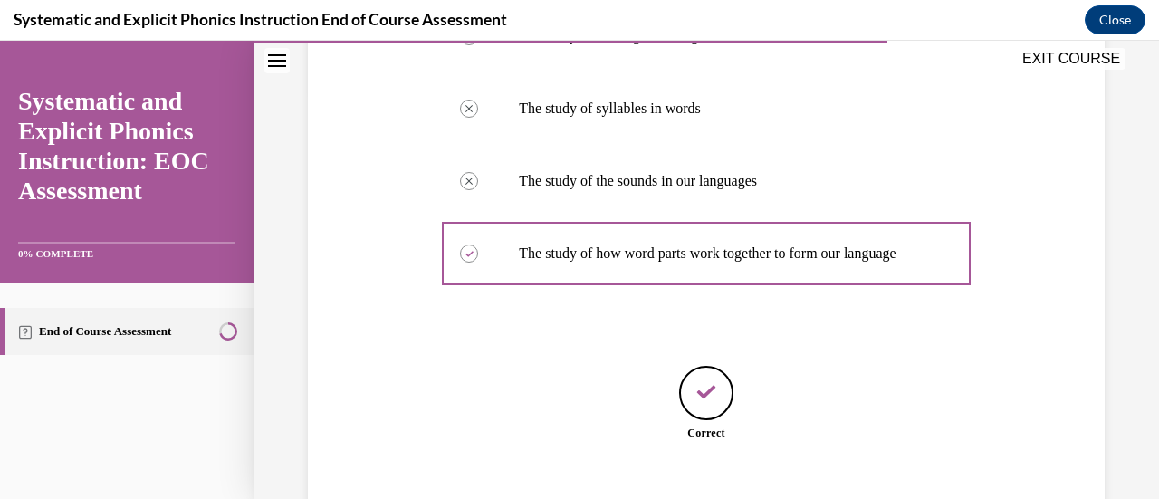
scroll to position [535, 0]
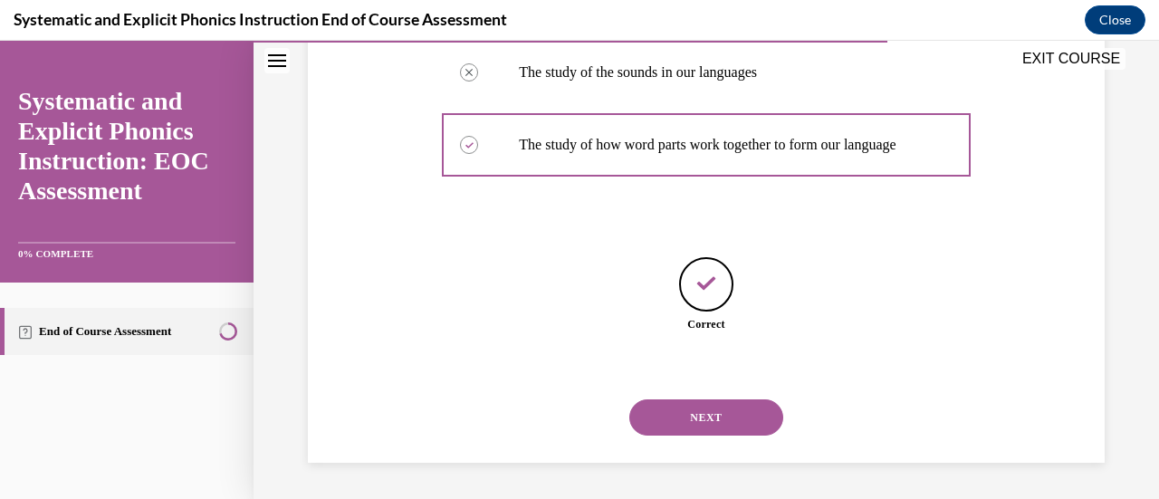
click at [718, 422] on button "NEXT" at bounding box center [706, 417] width 154 height 36
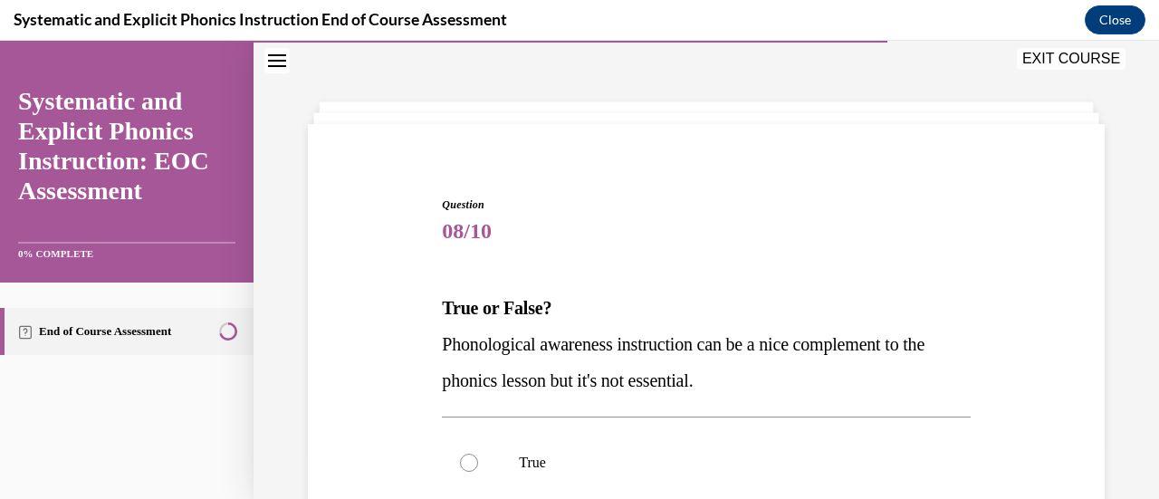
scroll to position [297, 0]
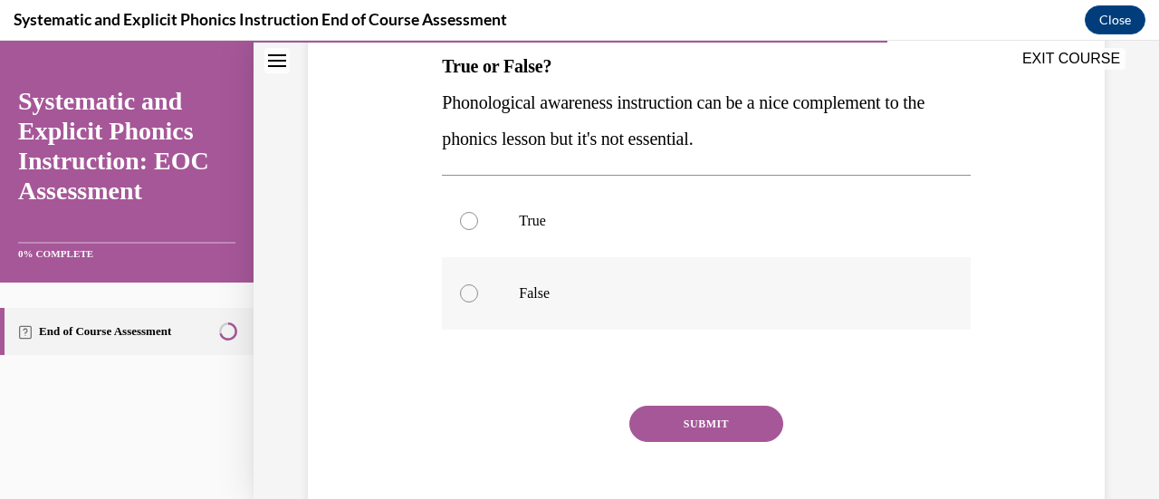
click at [638, 281] on div at bounding box center [706, 293] width 528 height 72
click at [693, 422] on button "SUBMIT" at bounding box center [706, 424] width 154 height 36
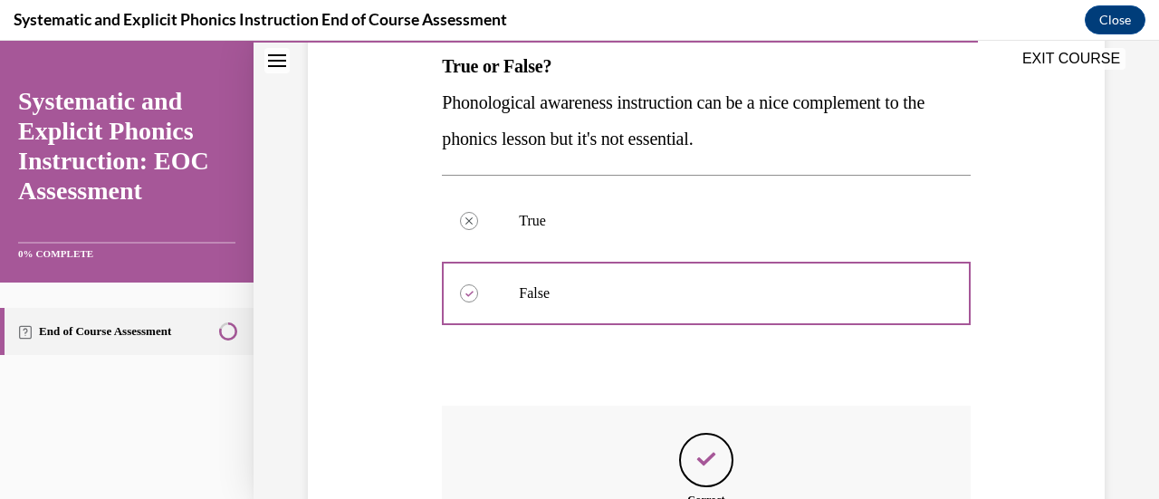
scroll to position [534, 0]
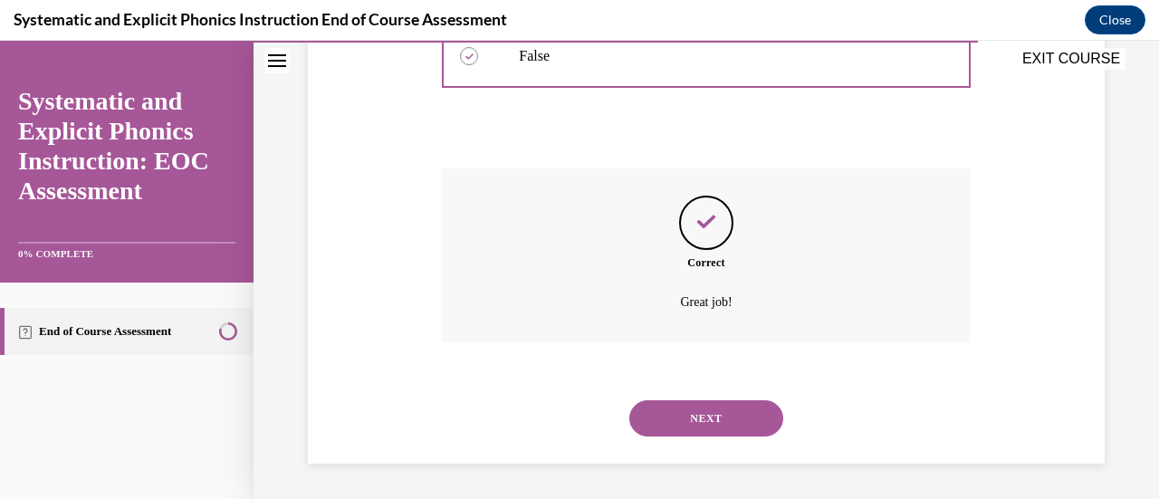
click at [702, 401] on div "NEXT" at bounding box center [706, 418] width 528 height 72
click at [706, 408] on button "NEXT" at bounding box center [706, 418] width 154 height 36
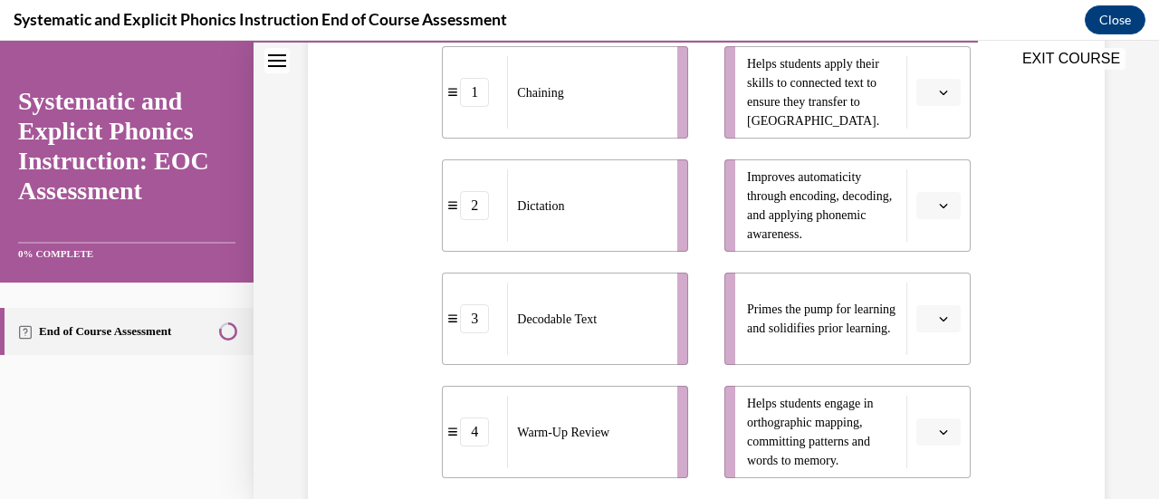
scroll to position [437, 0]
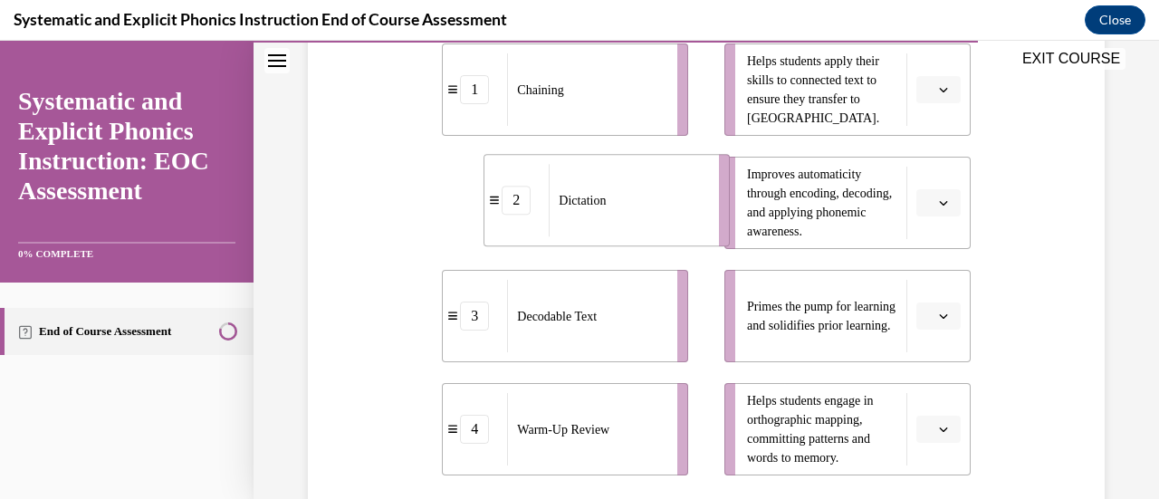
drag, startPoint x: 652, startPoint y: 231, endPoint x: 693, endPoint y: 228, distance: 41.7
click at [693, 228] on div "Dictation" at bounding box center [628, 200] width 158 height 72
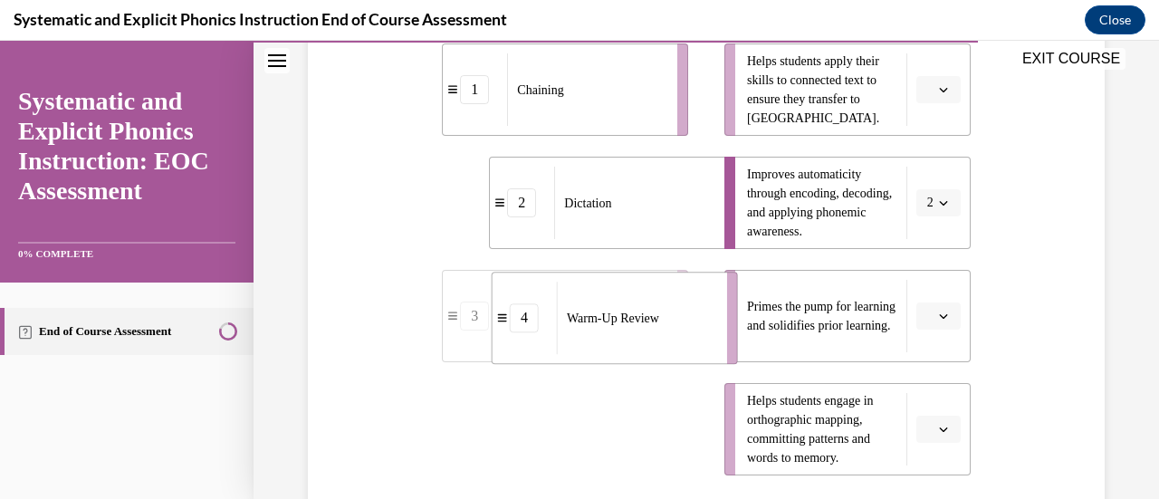
drag, startPoint x: 599, startPoint y: 435, endPoint x: 649, endPoint y: 325, distance: 121.1
click at [649, 325] on span "Warm-Up Review" at bounding box center [613, 318] width 92 height 19
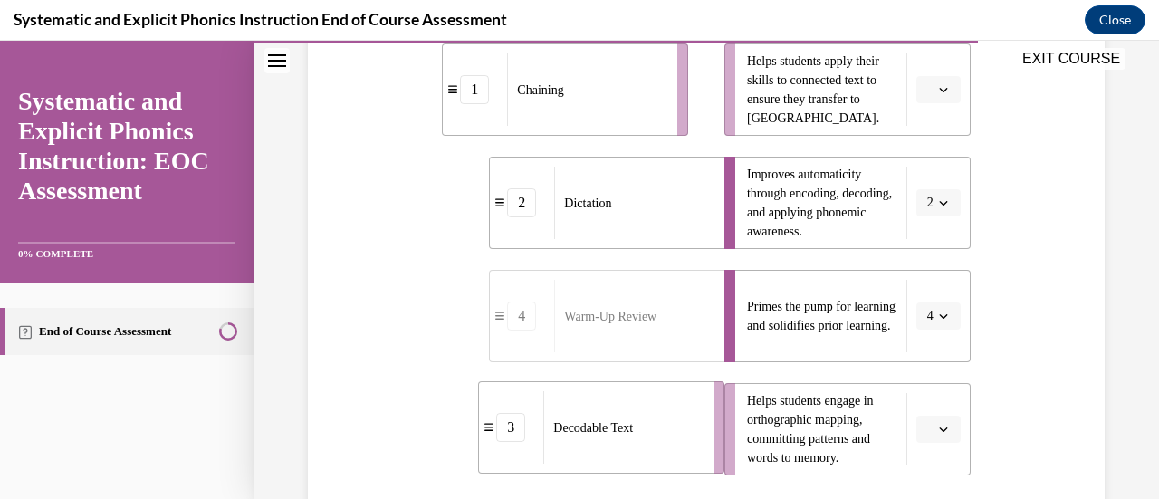
drag, startPoint x: 619, startPoint y: 435, endPoint x: 655, endPoint y: 434, distance: 36.3
click at [655, 434] on div "Decodable Text" at bounding box center [622, 427] width 158 height 72
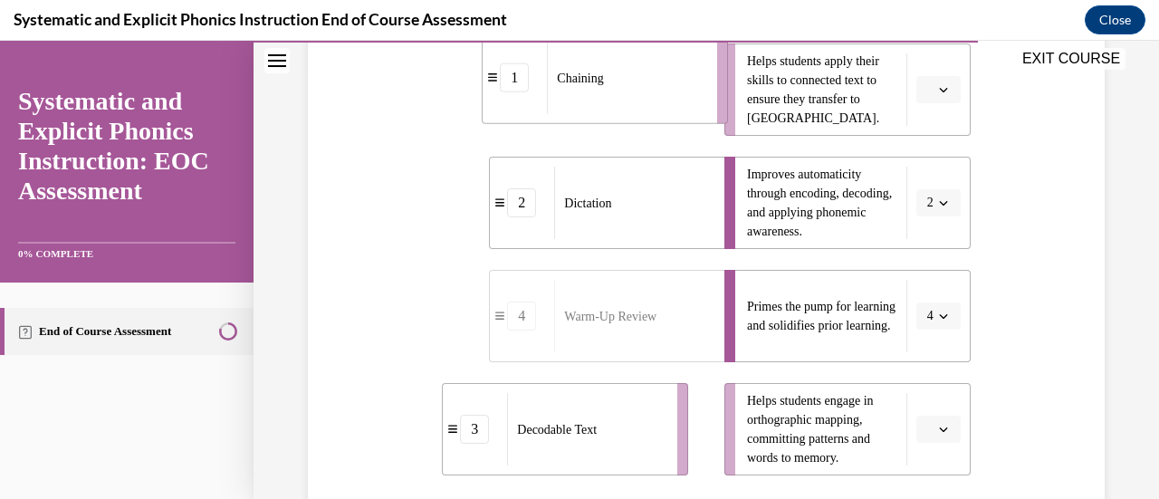
drag, startPoint x: 634, startPoint y: 118, endPoint x: 683, endPoint y: 100, distance: 52.1
click at [683, 100] on div "Chaining" at bounding box center [626, 78] width 158 height 72
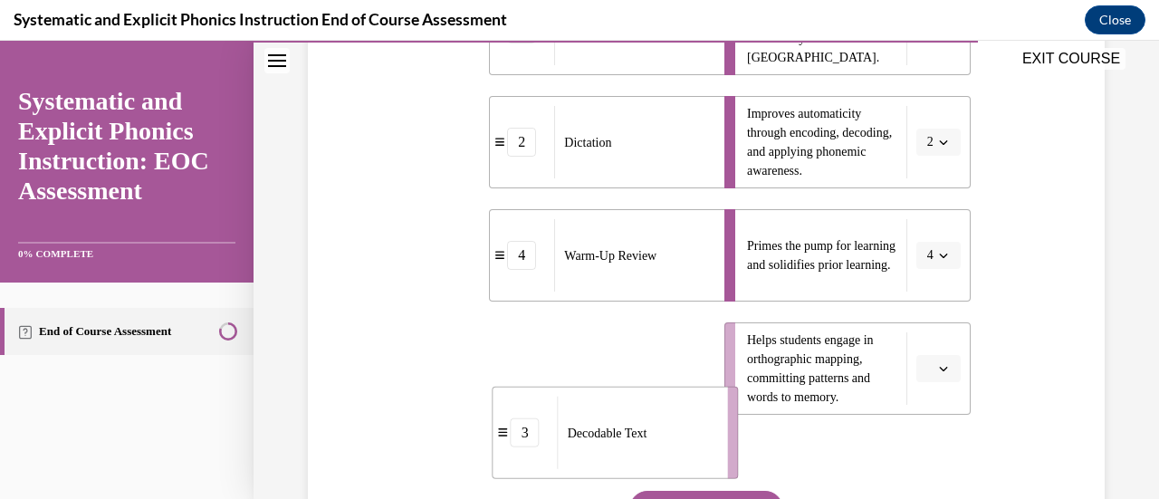
drag, startPoint x: 645, startPoint y: 450, endPoint x: 694, endPoint y: 448, distance: 49.8
click at [694, 448] on div "Decodable Text" at bounding box center [637, 432] width 158 height 72
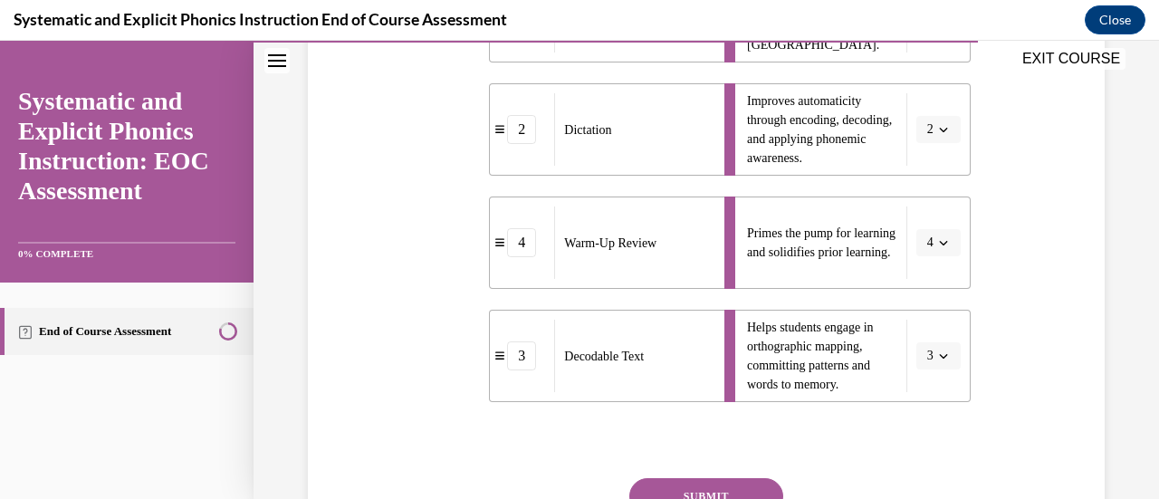
click at [717, 488] on button "SUBMIT" at bounding box center [706, 496] width 154 height 36
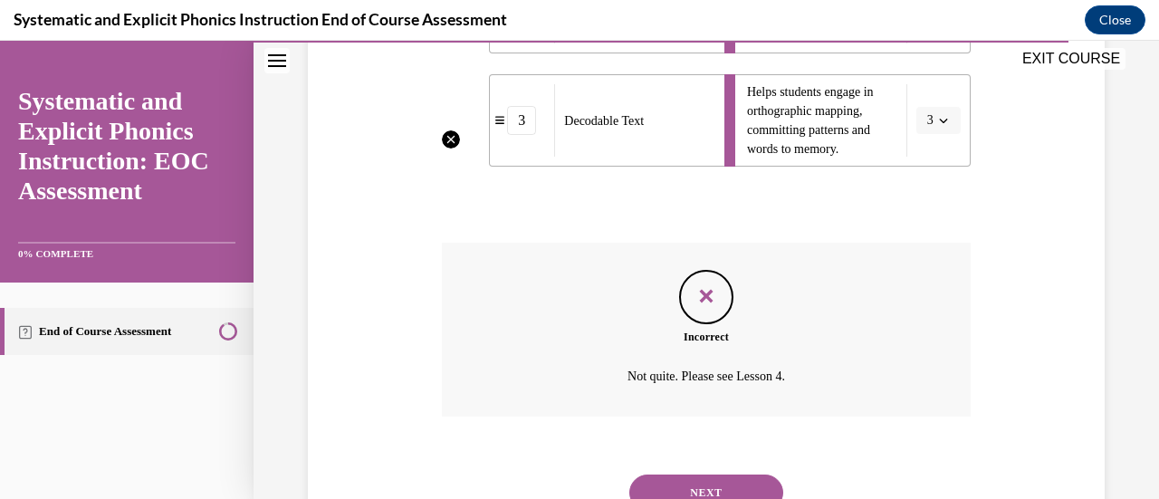
scroll to position [820, 0]
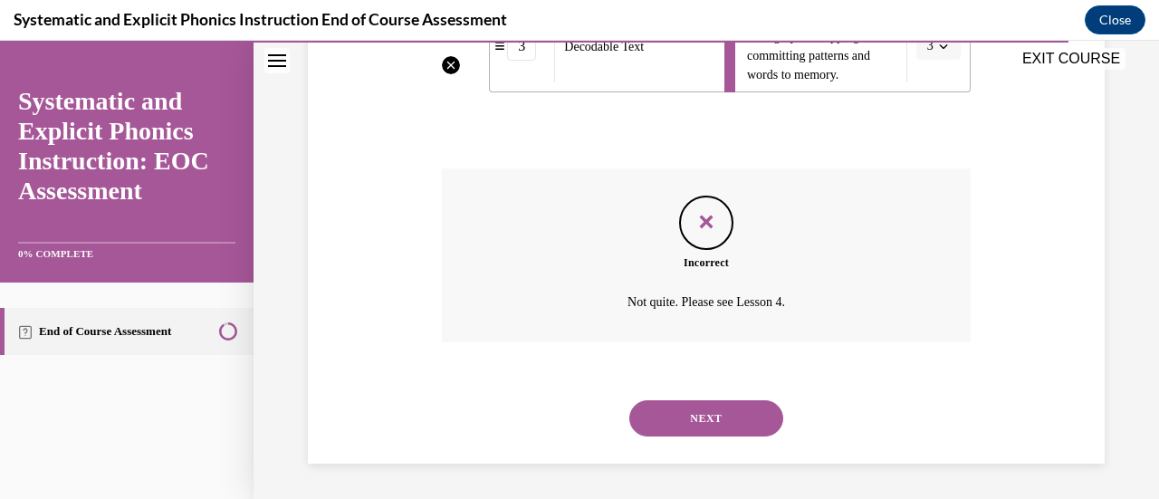
click at [708, 431] on button "NEXT" at bounding box center [706, 418] width 154 height 36
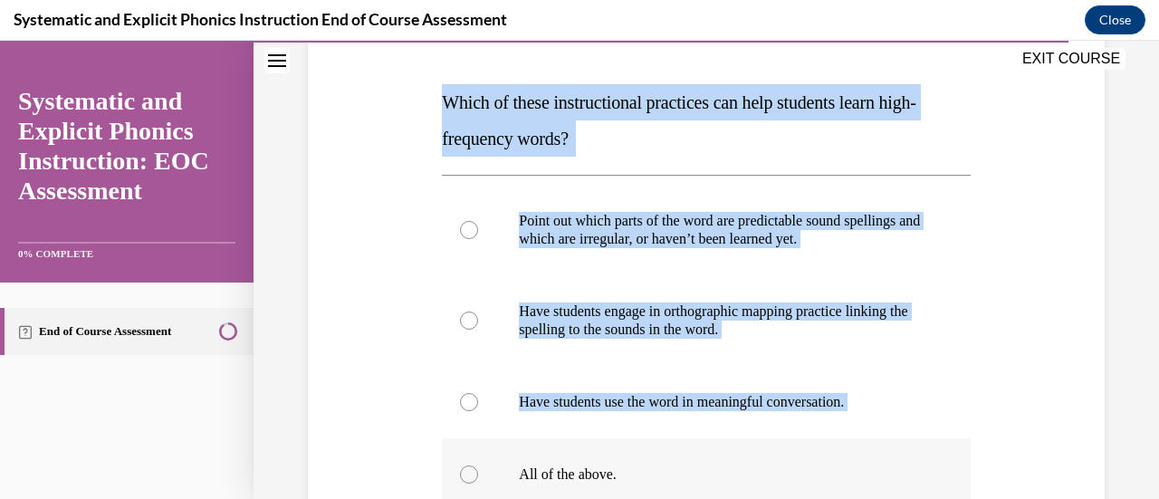
scroll to position [284, 0]
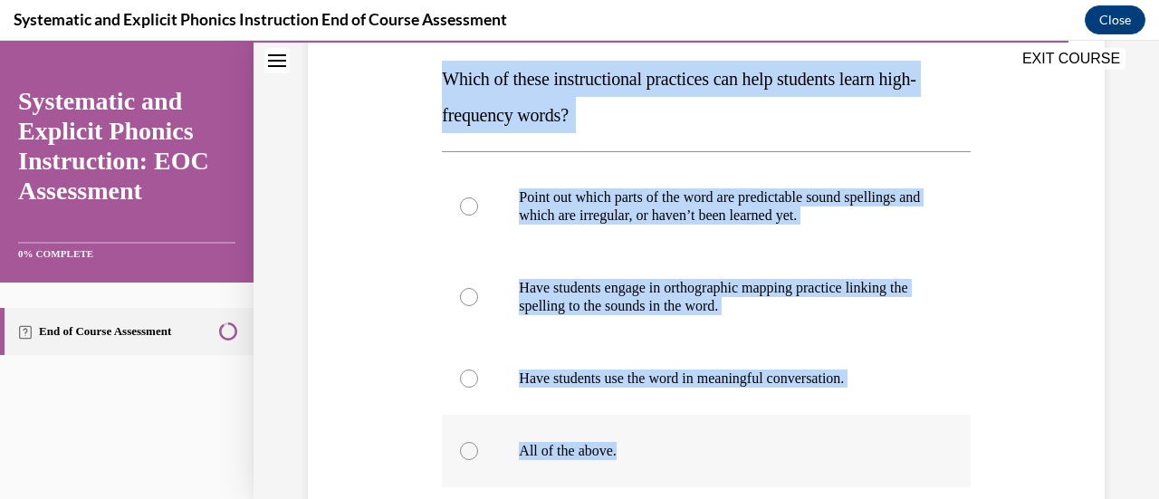
drag, startPoint x: 440, startPoint y: 144, endPoint x: 842, endPoint y: 450, distance: 505.1
click at [842, 450] on div "Question 10/10 Which of these instructional practices can help students learn h…" at bounding box center [706, 339] width 528 height 744
copy div "Which of these instructional practices can help students learn high-frequency w…"
click at [517, 439] on div at bounding box center [706, 451] width 528 height 72
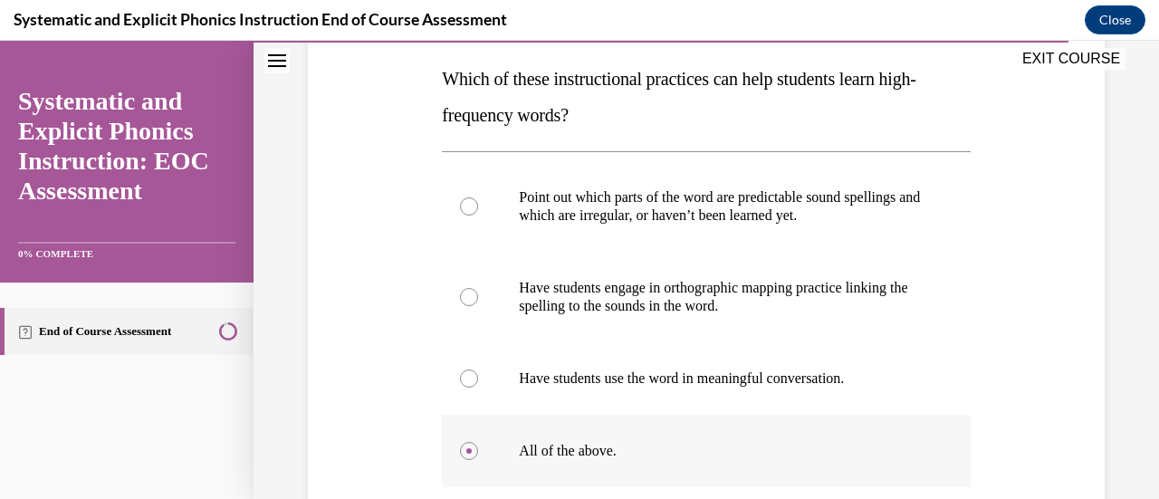
scroll to position [478, 0]
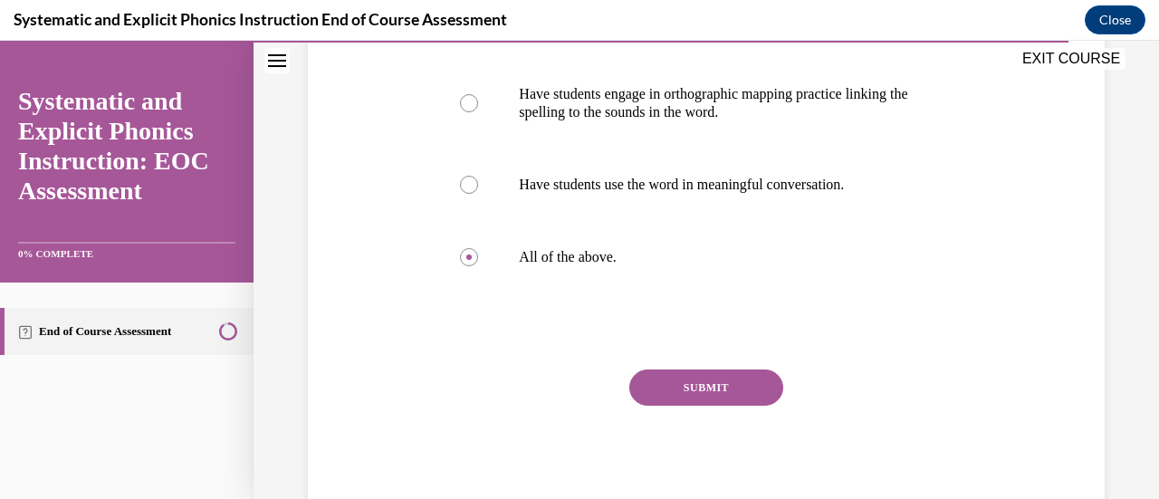
click at [645, 390] on button "SUBMIT" at bounding box center [706, 387] width 154 height 36
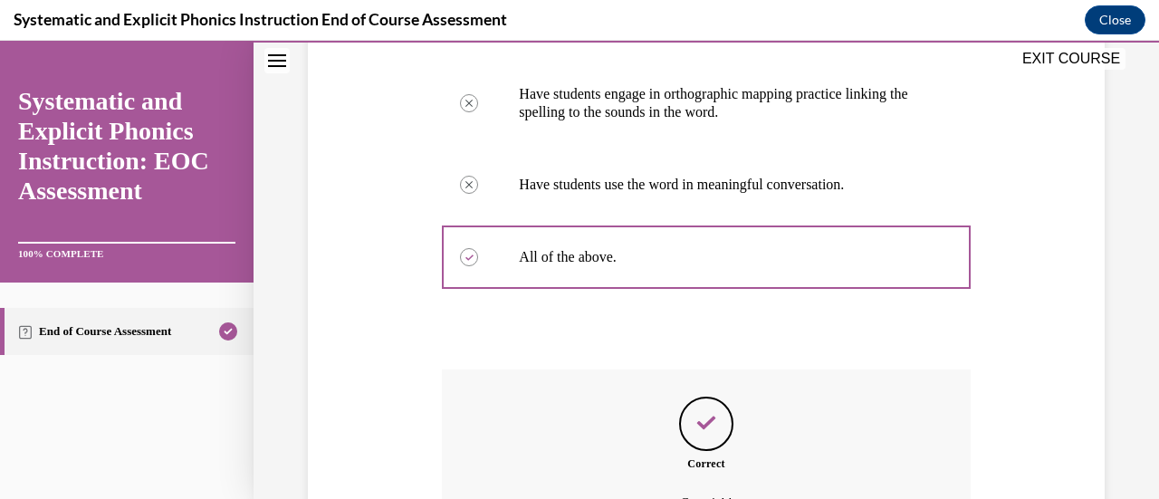
scroll to position [679, 0]
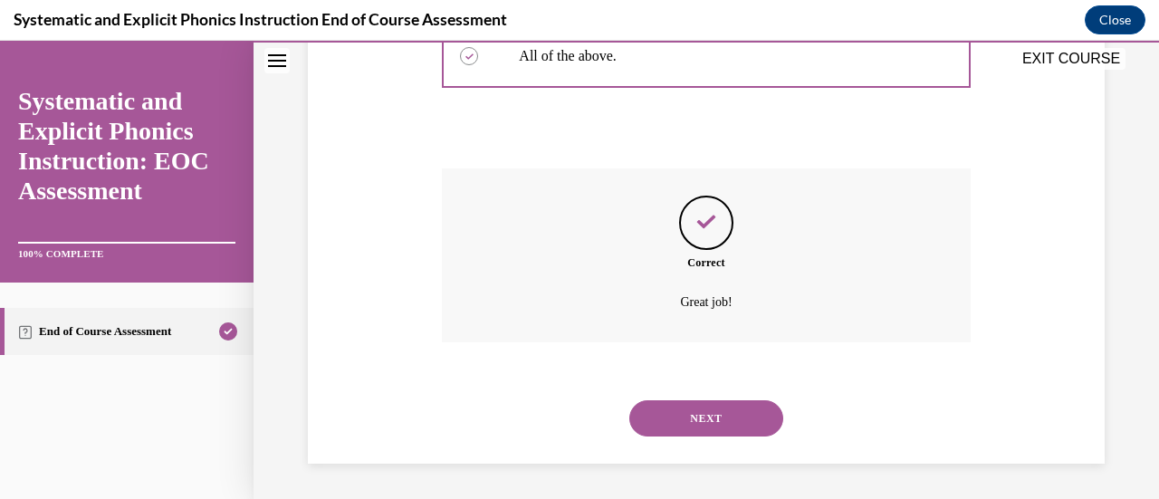
click at [699, 412] on button "NEXT" at bounding box center [706, 418] width 154 height 36
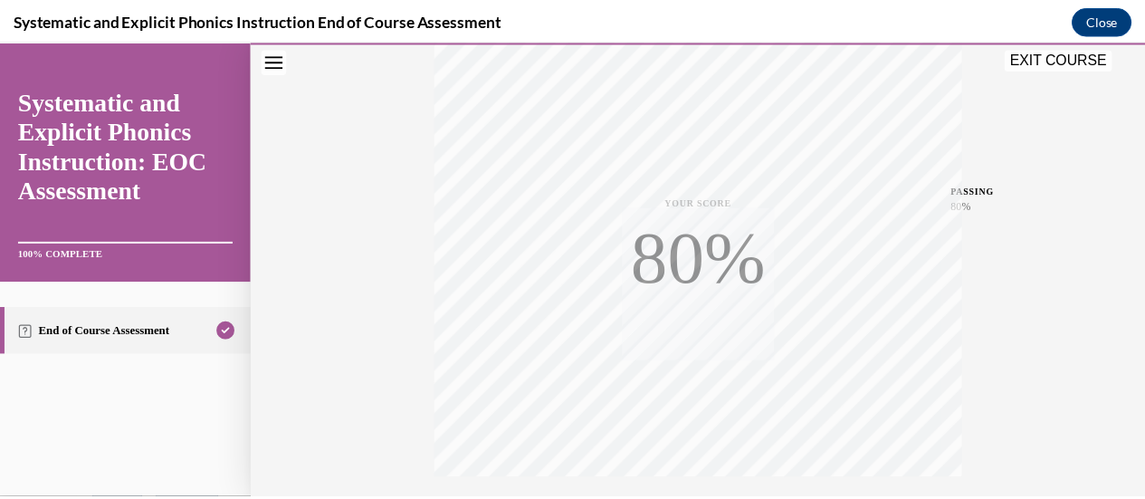
scroll to position [469, 0]
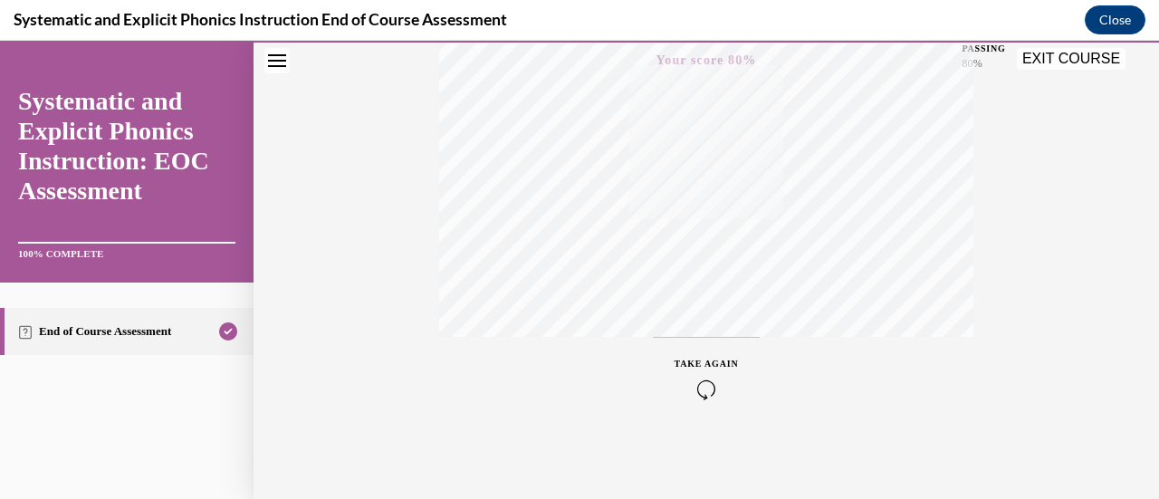
click at [1050, 57] on button "EXIT COURSE" at bounding box center [1071, 59] width 109 height 22
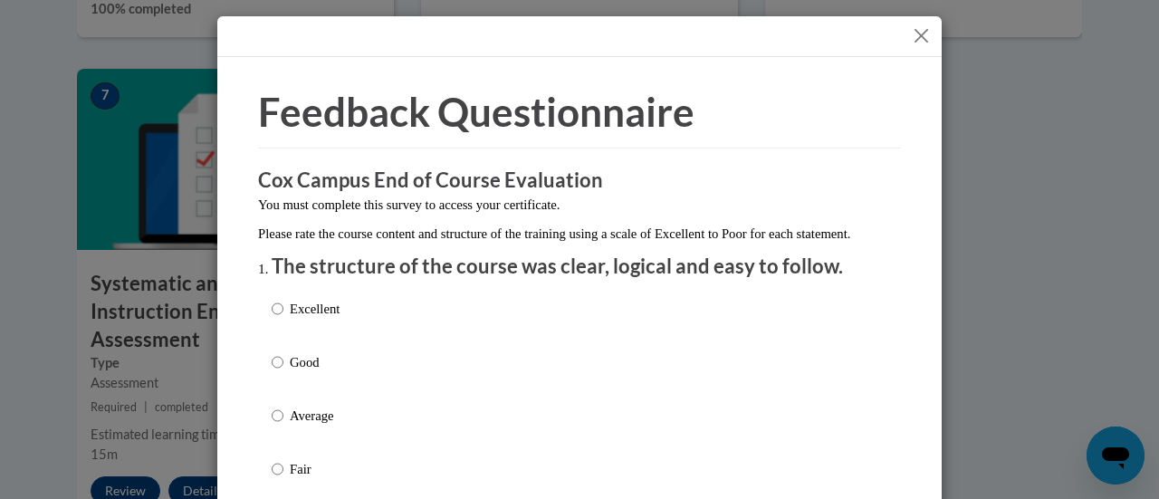
click at [910, 32] on button "Close" at bounding box center [921, 35] width 23 height 23
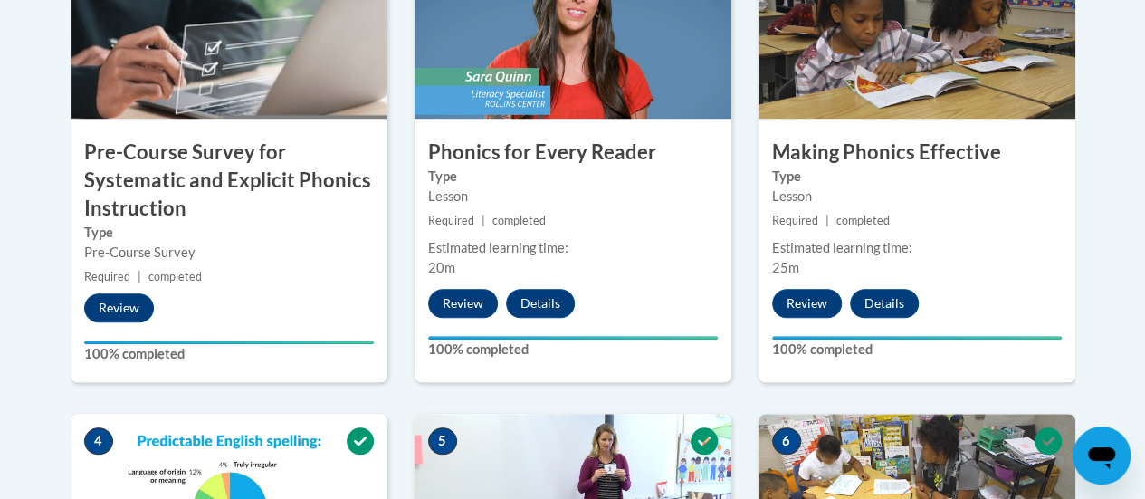
scroll to position [712, 0]
